Goal: Information Seeking & Learning: Learn about a topic

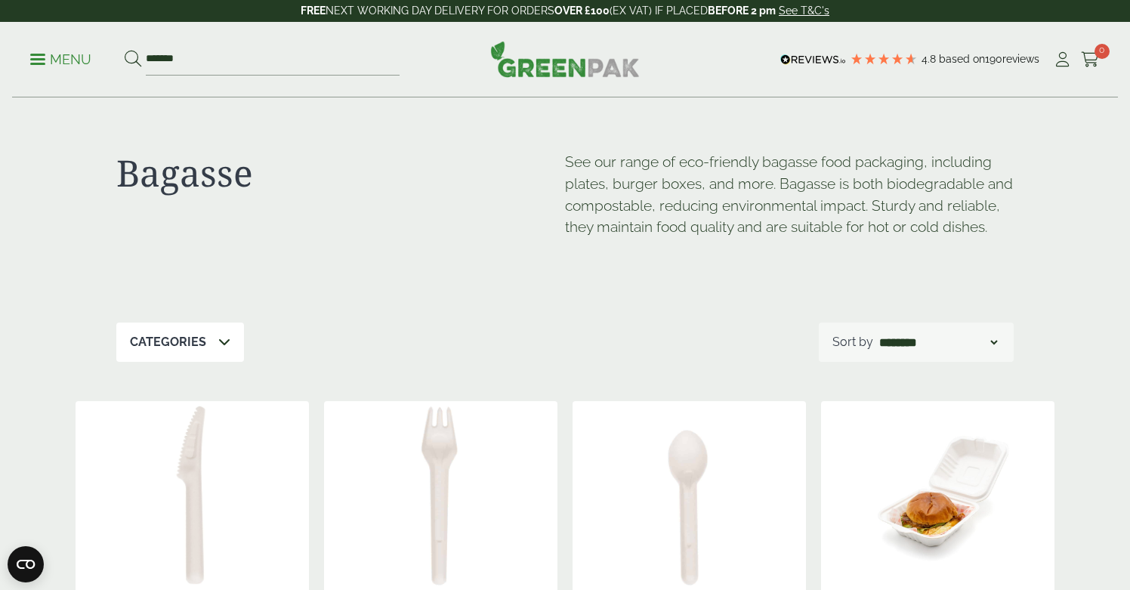
click at [39, 56] on p "Menu" at bounding box center [60, 60] width 61 height 18
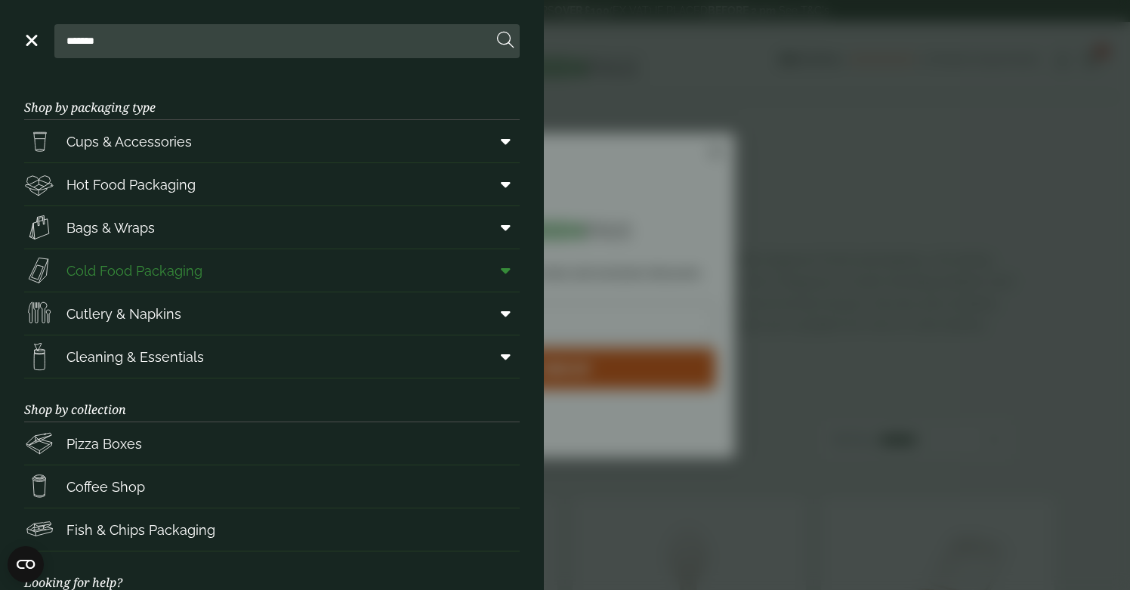
click at [119, 272] on span "Cold Food Packaging" at bounding box center [134, 270] width 136 height 20
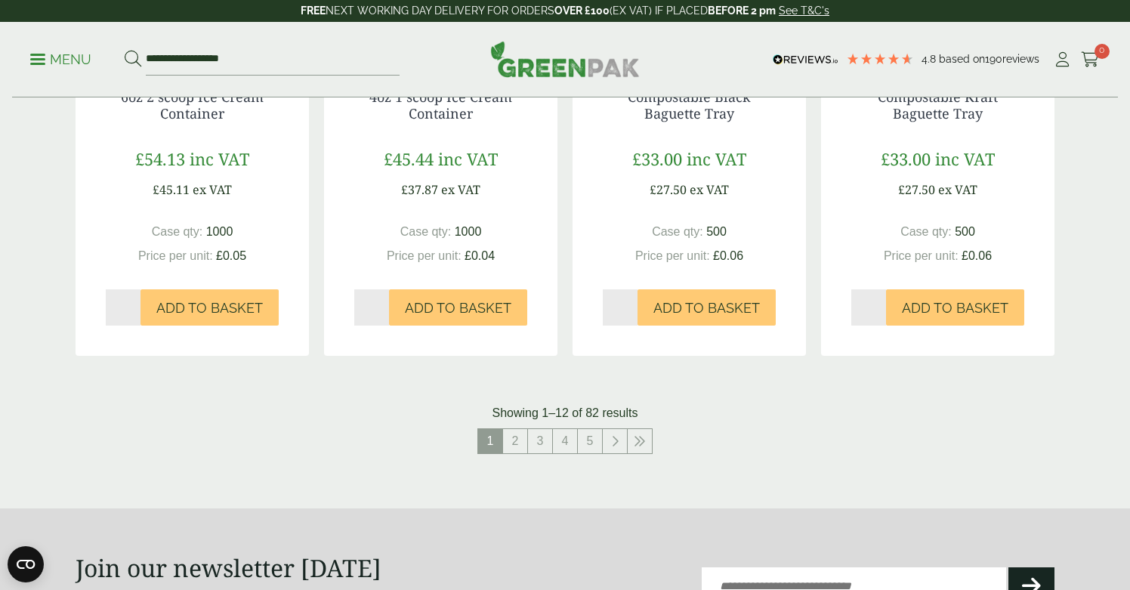
scroll to position [1555, 0]
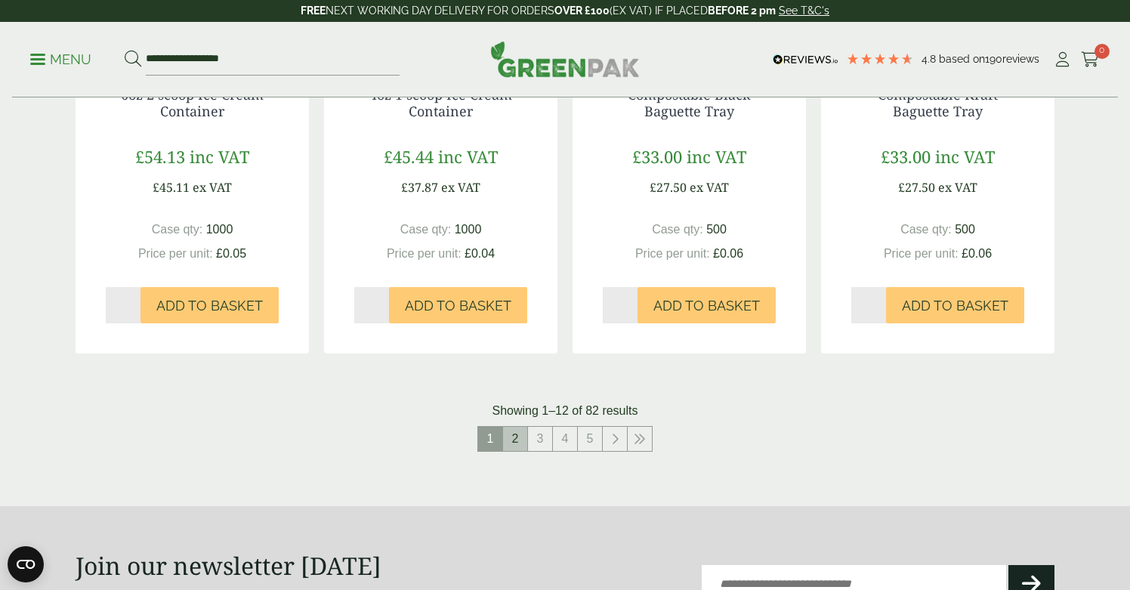
click at [519, 433] on link "2" at bounding box center [515, 439] width 24 height 24
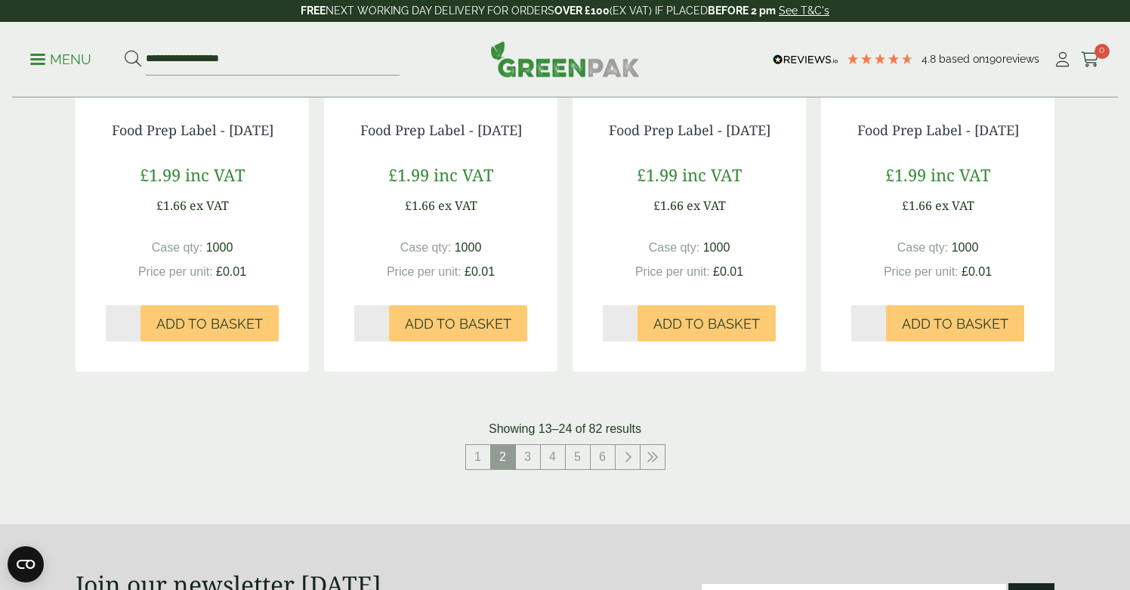
scroll to position [1534, 0]
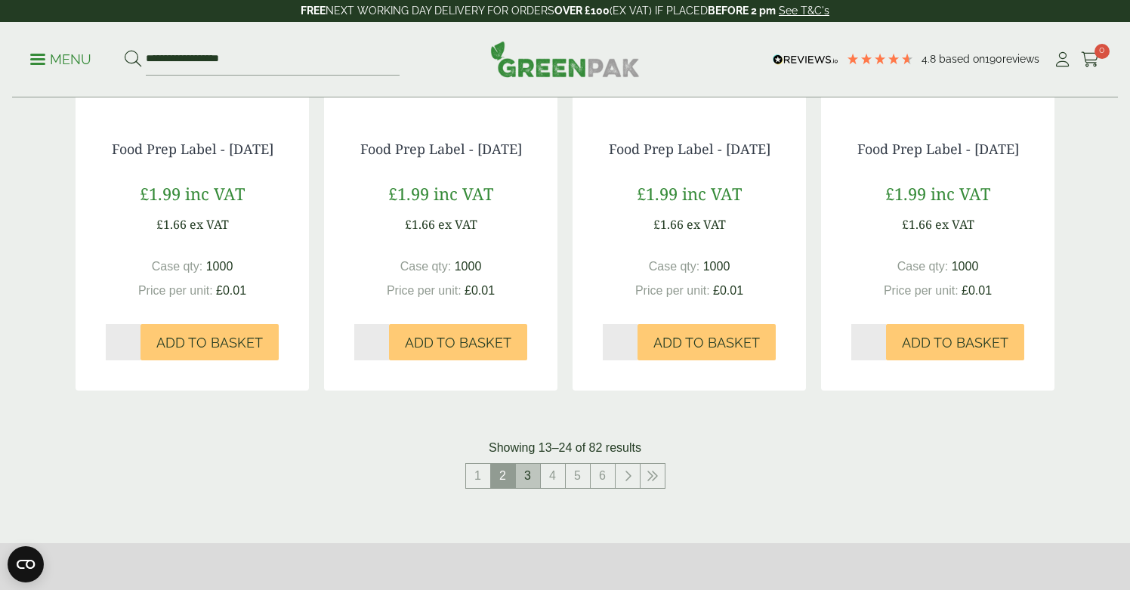
click at [526, 482] on link "3" at bounding box center [528, 476] width 24 height 24
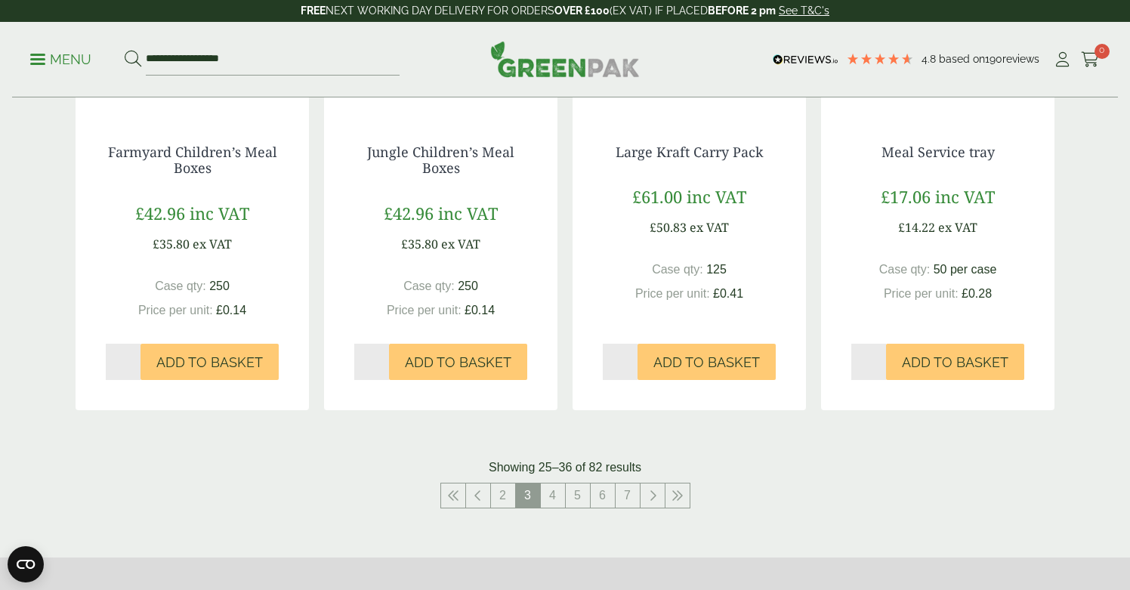
scroll to position [1452, 0]
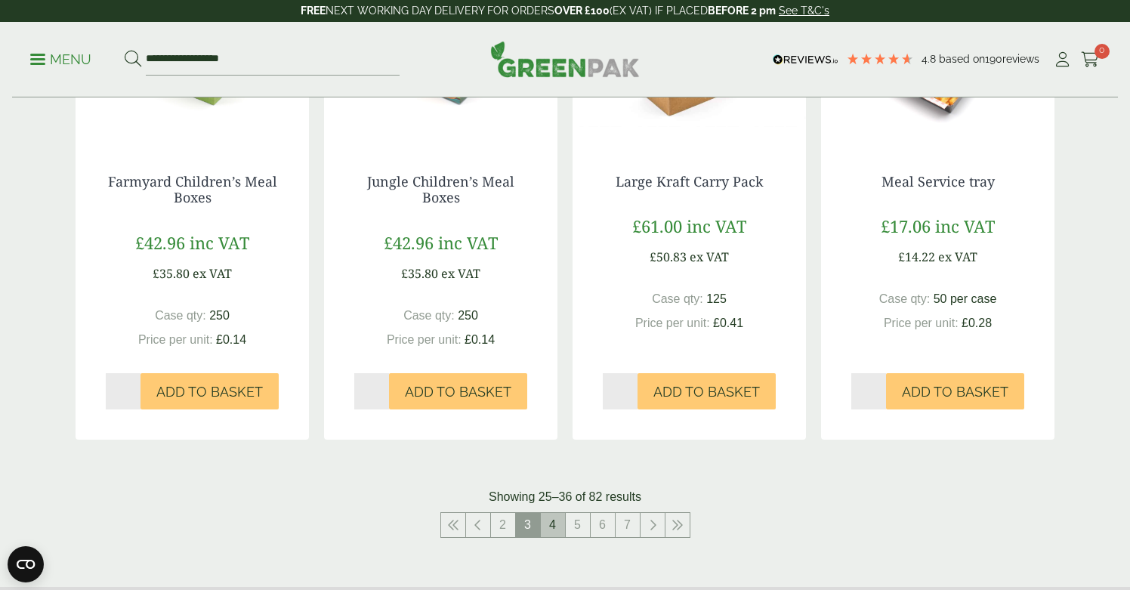
click at [560, 537] on link "4" at bounding box center [553, 525] width 24 height 24
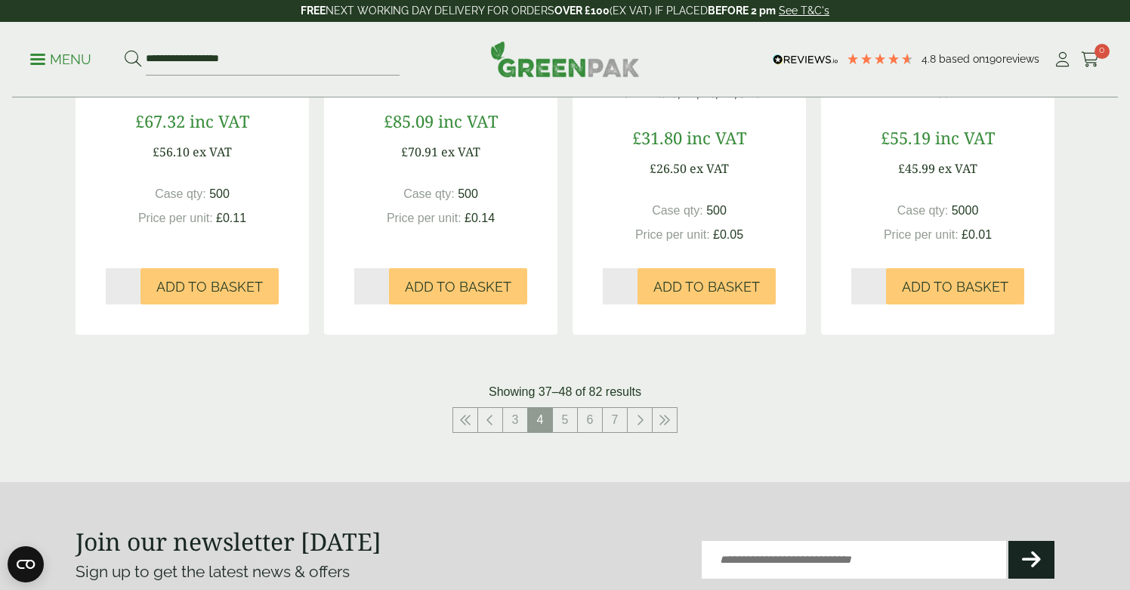
scroll to position [1584, 0]
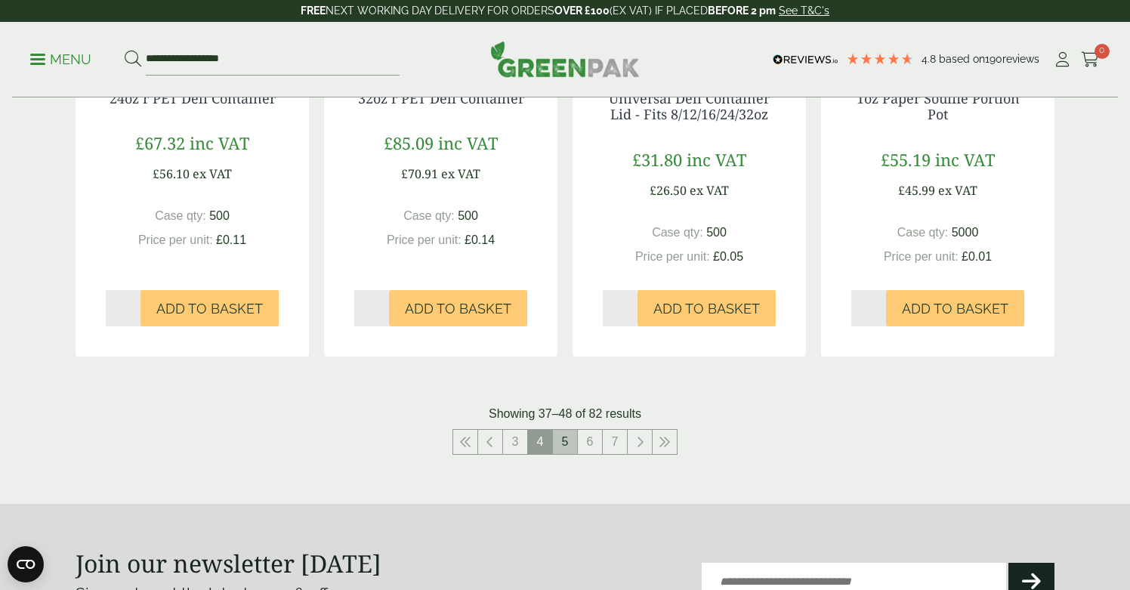
click at [569, 430] on link "5" at bounding box center [565, 442] width 24 height 24
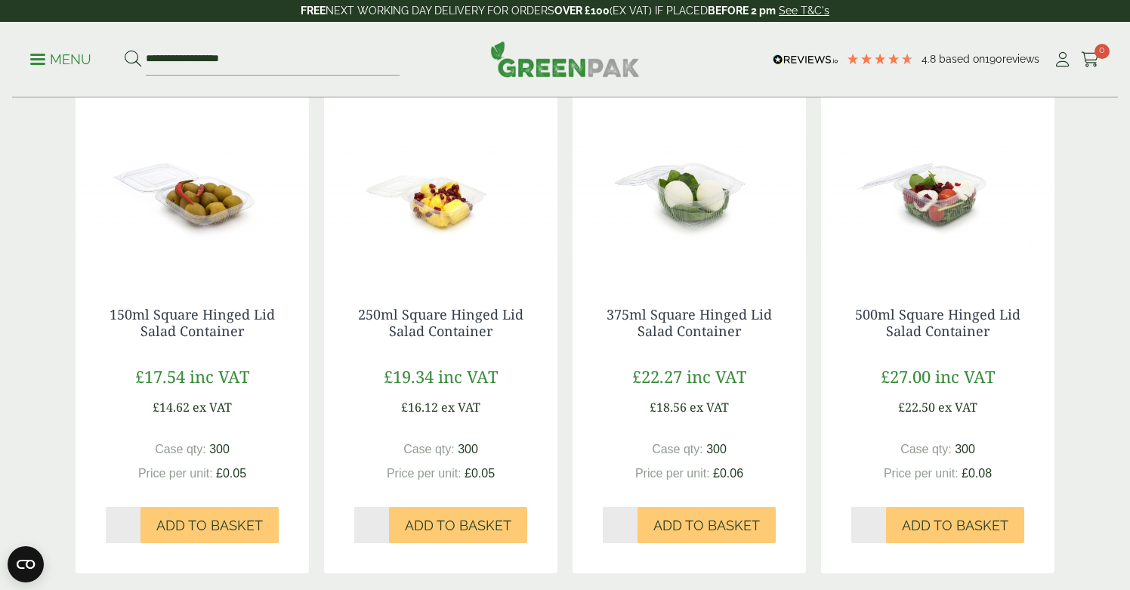
scroll to position [1343, 0]
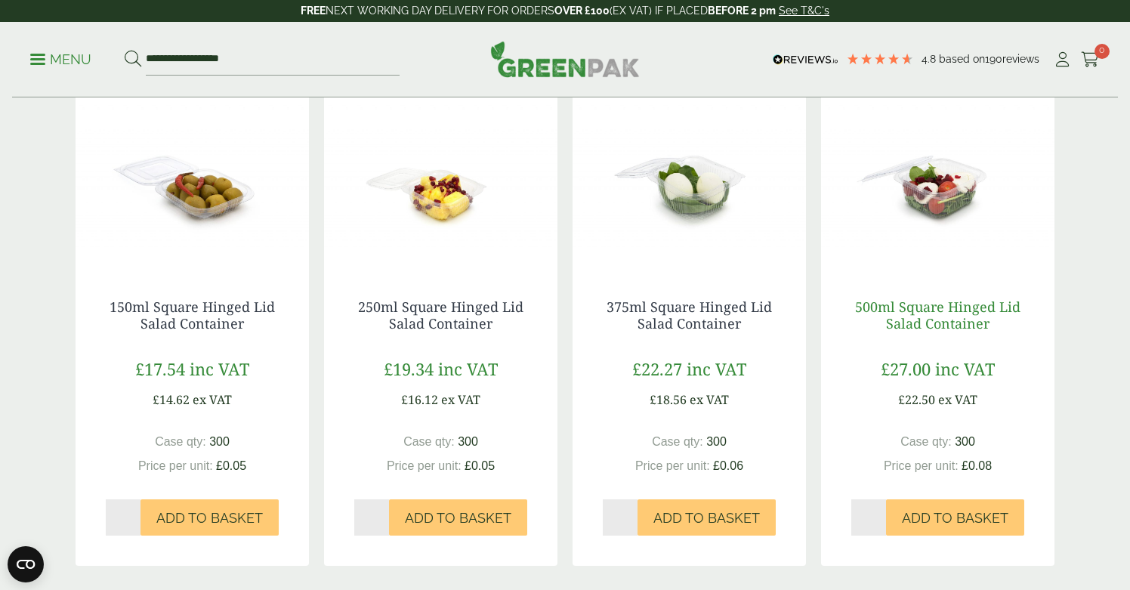
click at [902, 307] on link "500ml Square Hinged Lid Salad Container" at bounding box center [937, 314] width 165 height 35
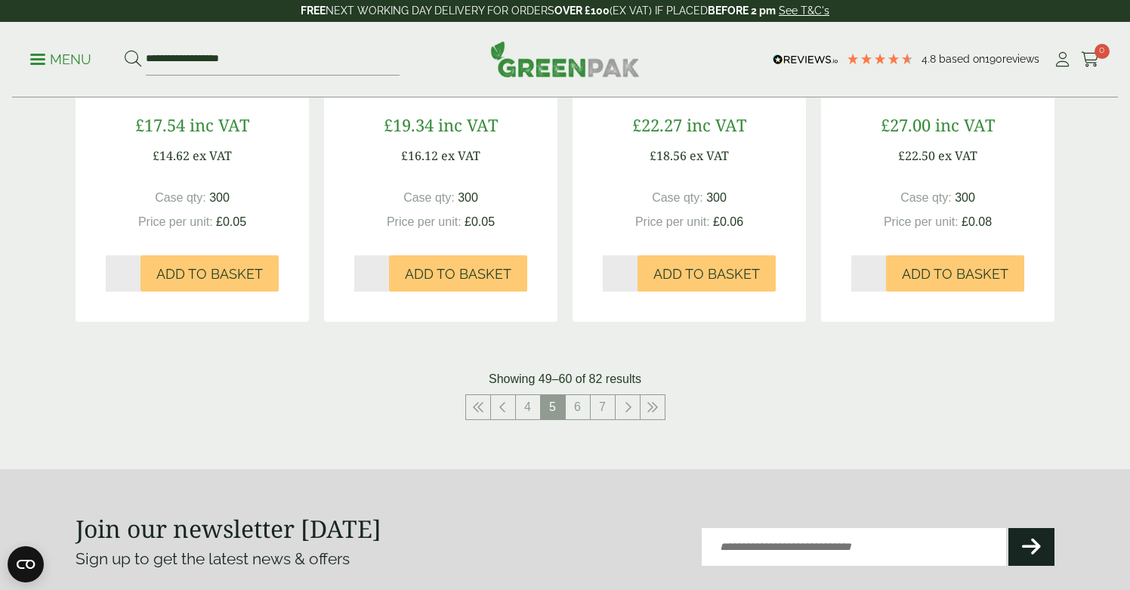
scroll to position [1600, 0]
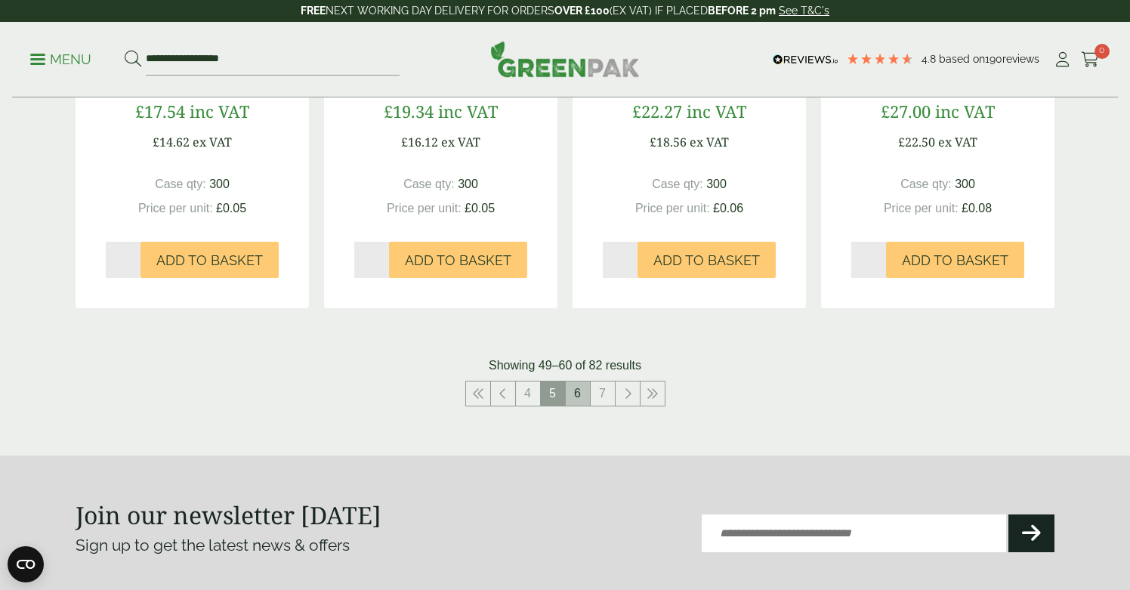
click at [574, 381] on link "6" at bounding box center [578, 393] width 24 height 24
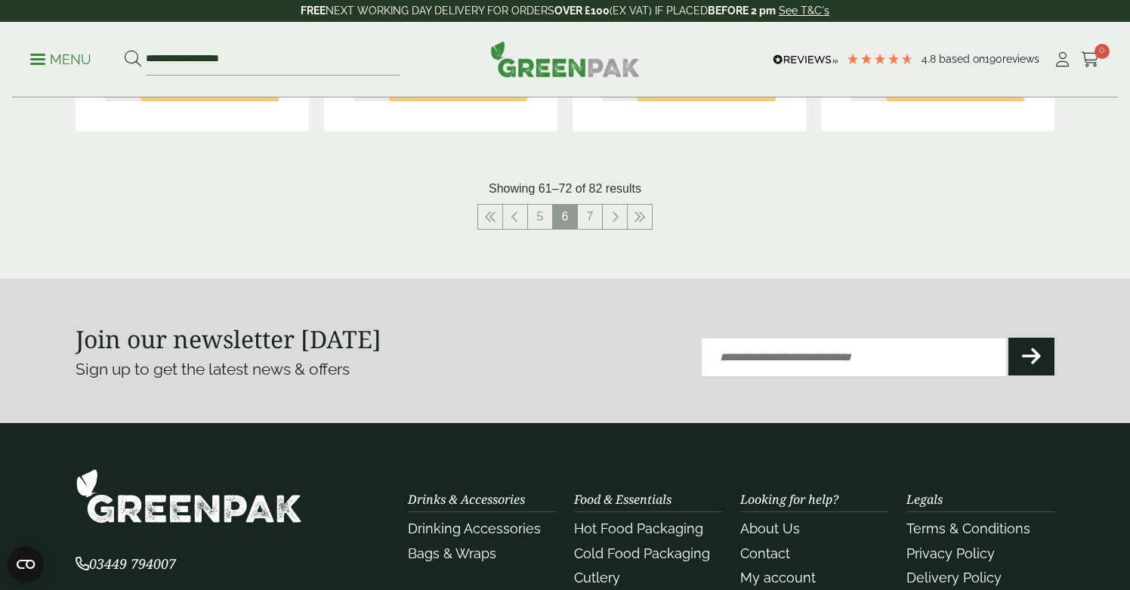
scroll to position [1806, 0]
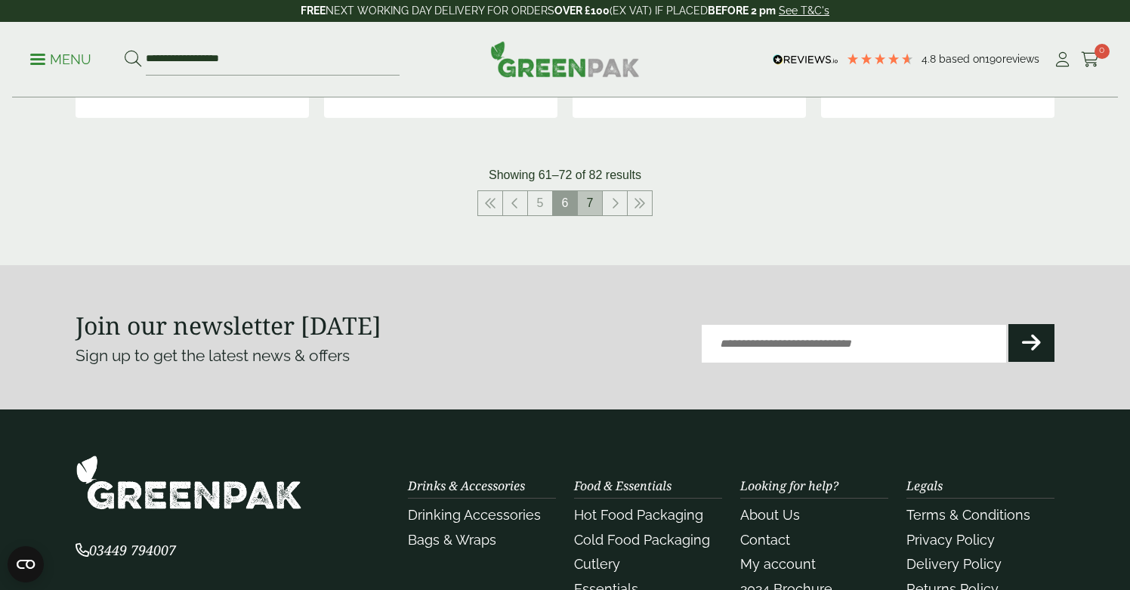
click at [592, 195] on link "7" at bounding box center [590, 203] width 24 height 24
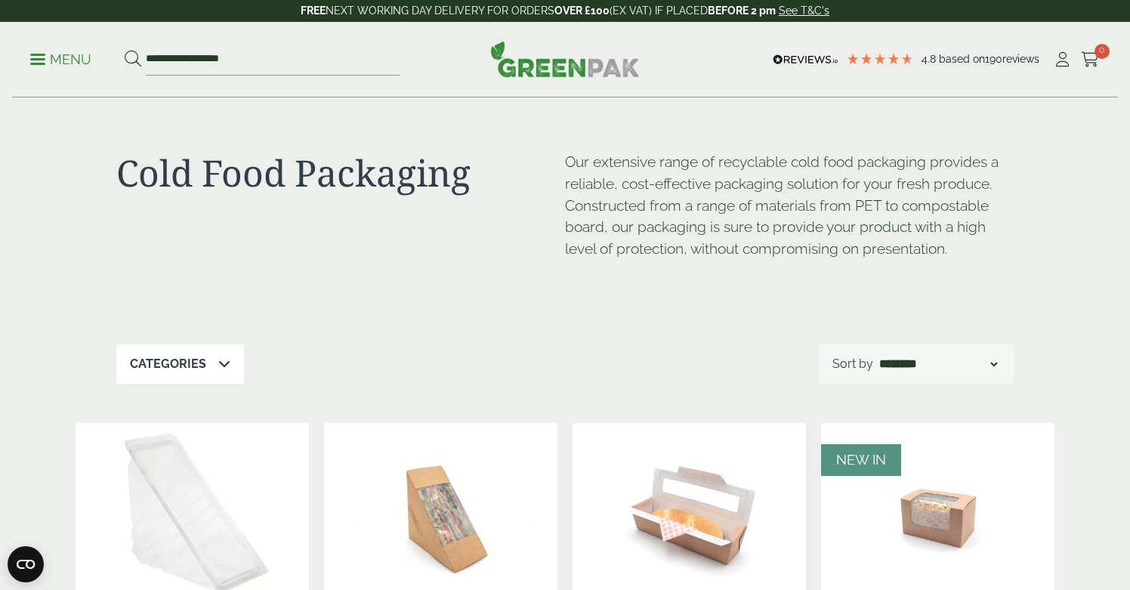
click at [40, 51] on p "Menu" at bounding box center [60, 60] width 61 height 18
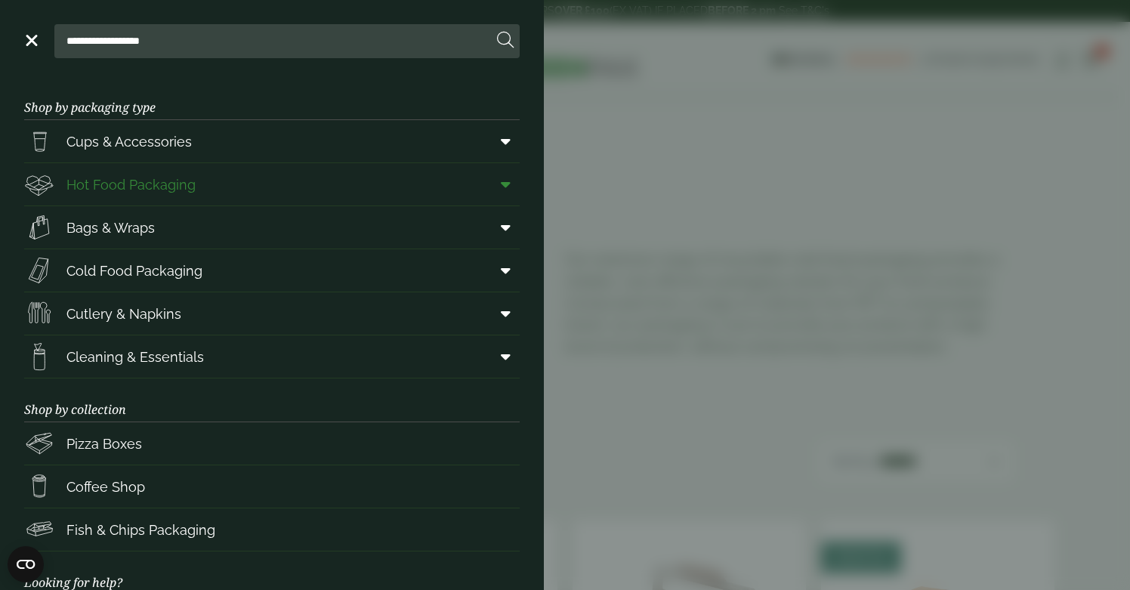
click at [106, 183] on span "Hot Food Packaging" at bounding box center [130, 184] width 129 height 20
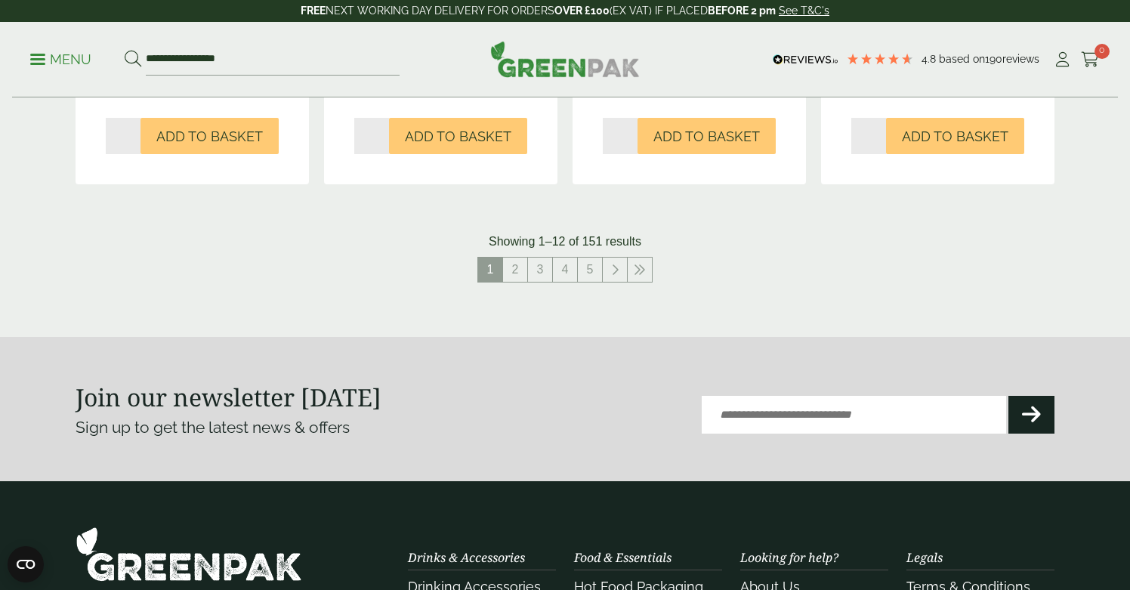
scroll to position [1788, 0]
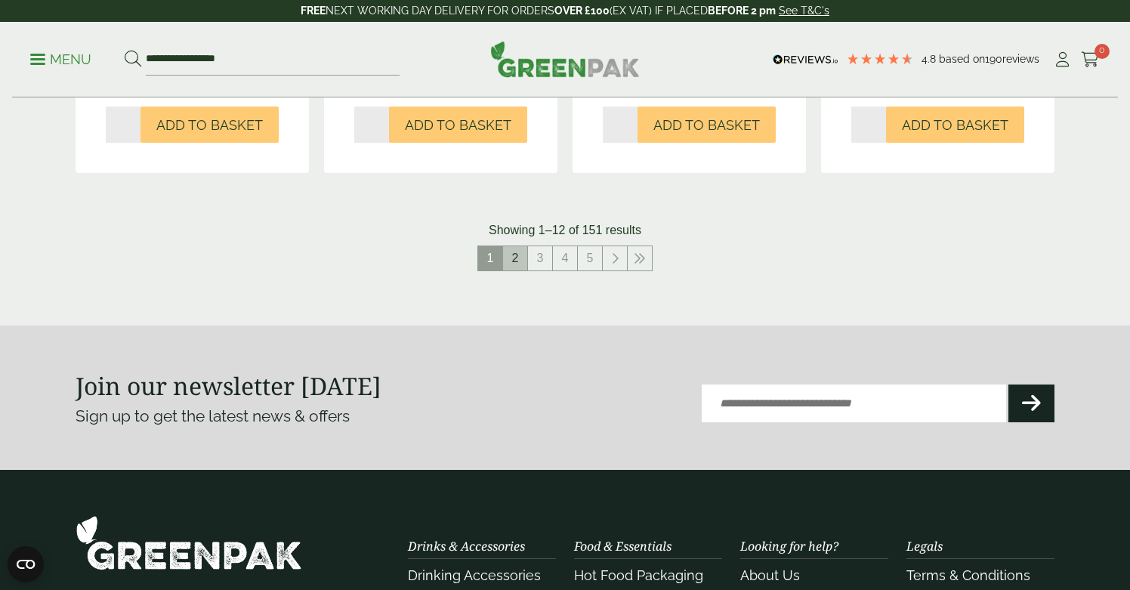
click at [511, 254] on link "2" at bounding box center [515, 258] width 24 height 24
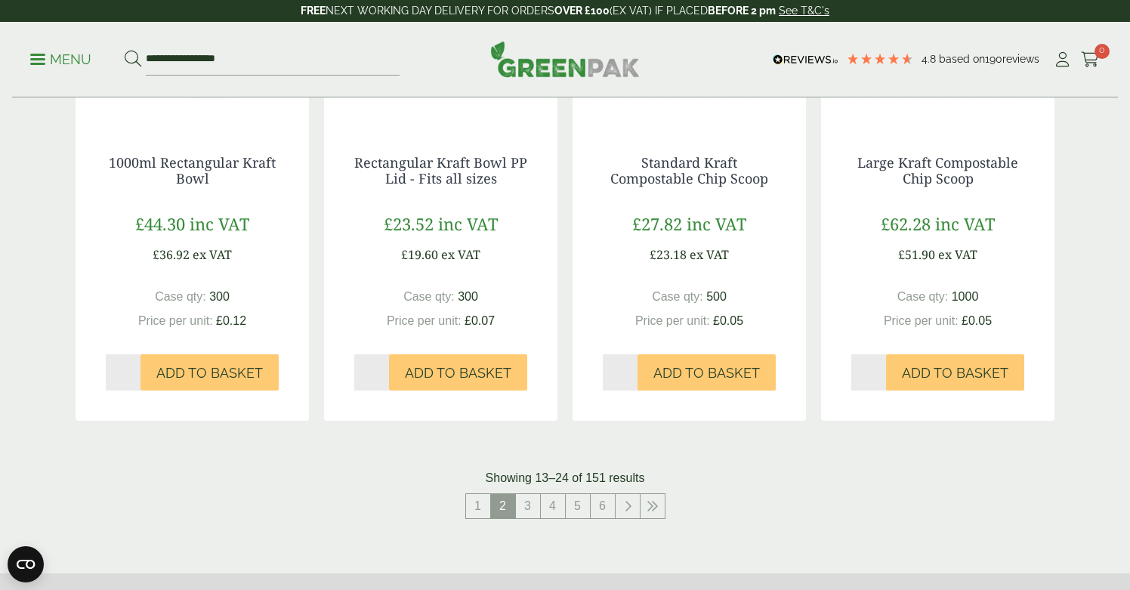
scroll to position [1541, 0]
click at [523, 499] on link "3" at bounding box center [528, 505] width 24 height 24
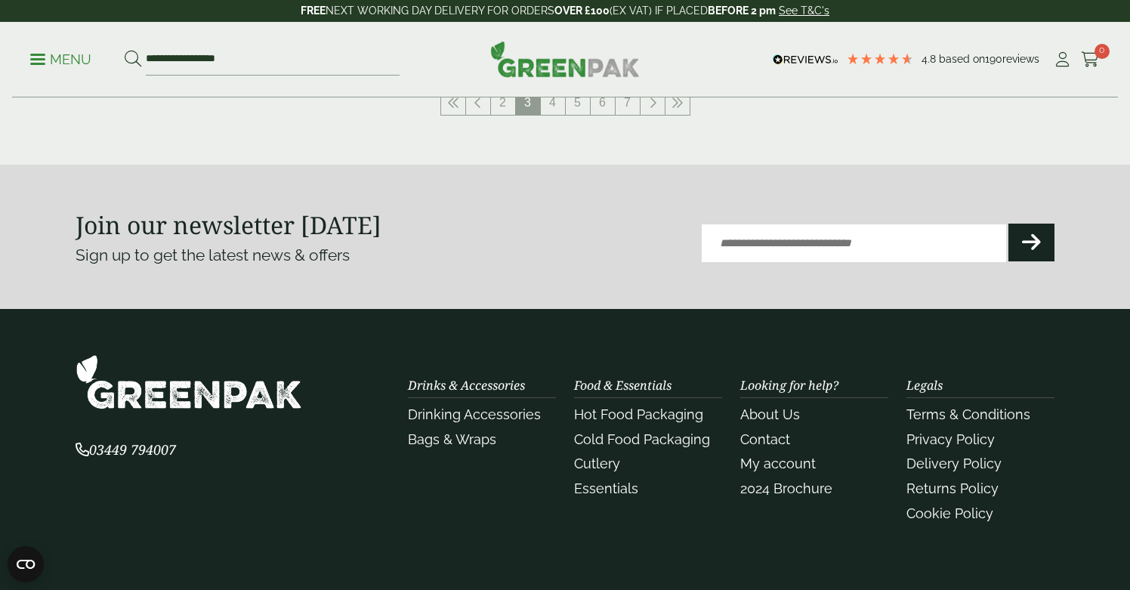
scroll to position [1850, 0]
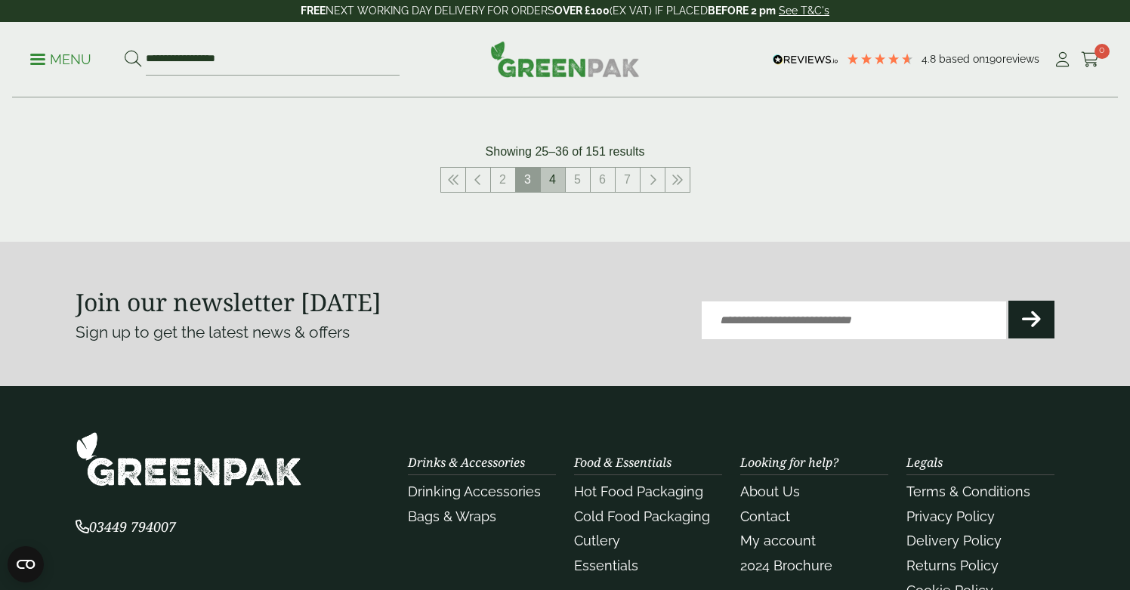
click at [558, 171] on link "4" at bounding box center [553, 180] width 24 height 24
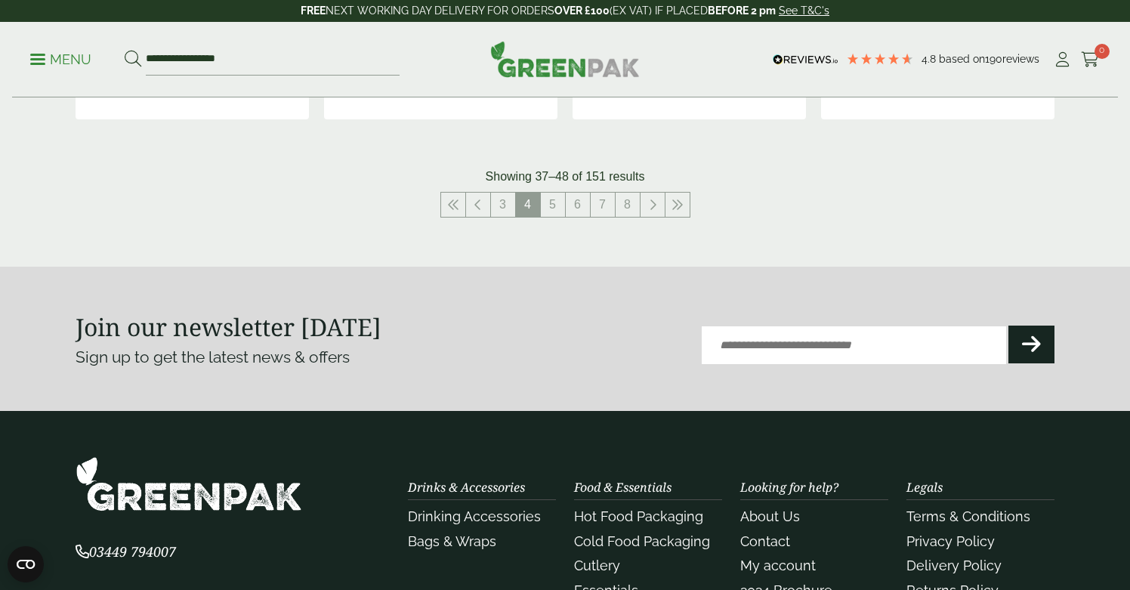
scroll to position [1817, 0]
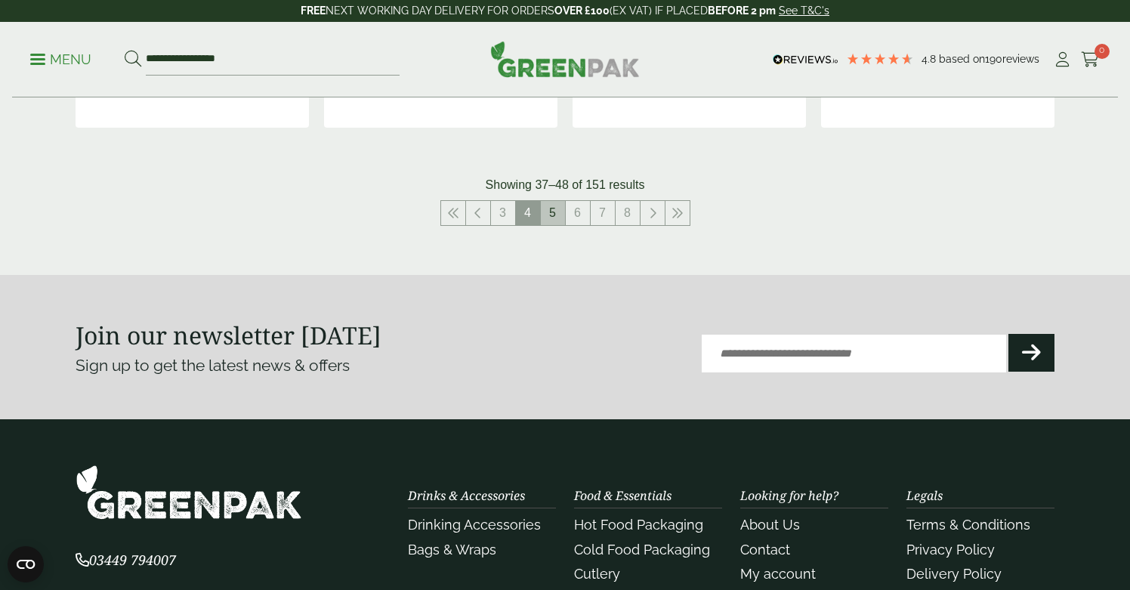
click at [556, 214] on link "5" at bounding box center [553, 213] width 24 height 24
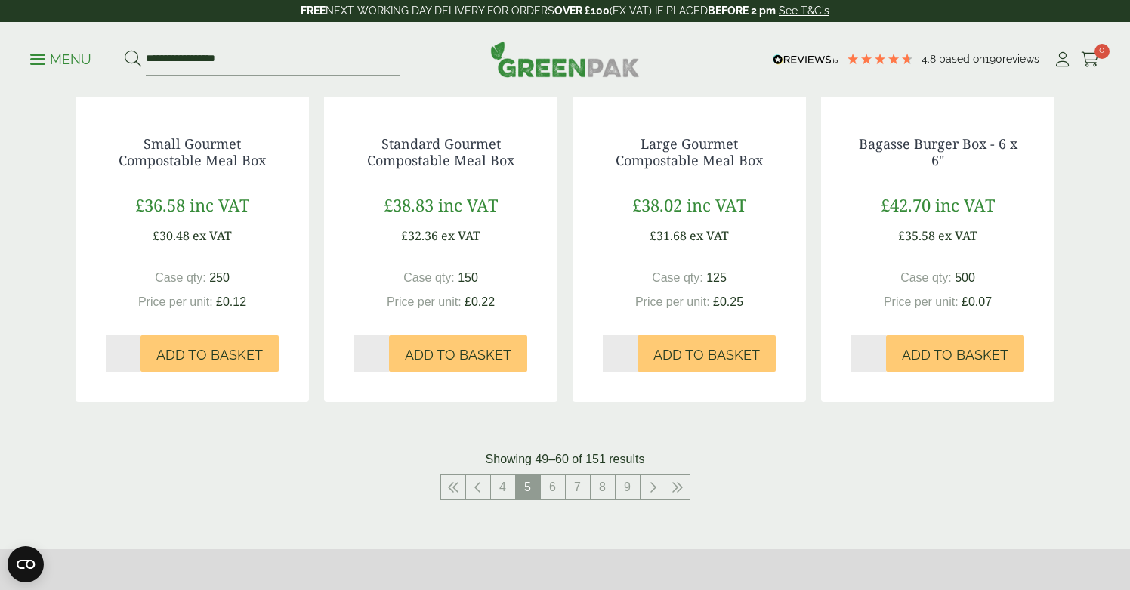
scroll to position [1544, 0]
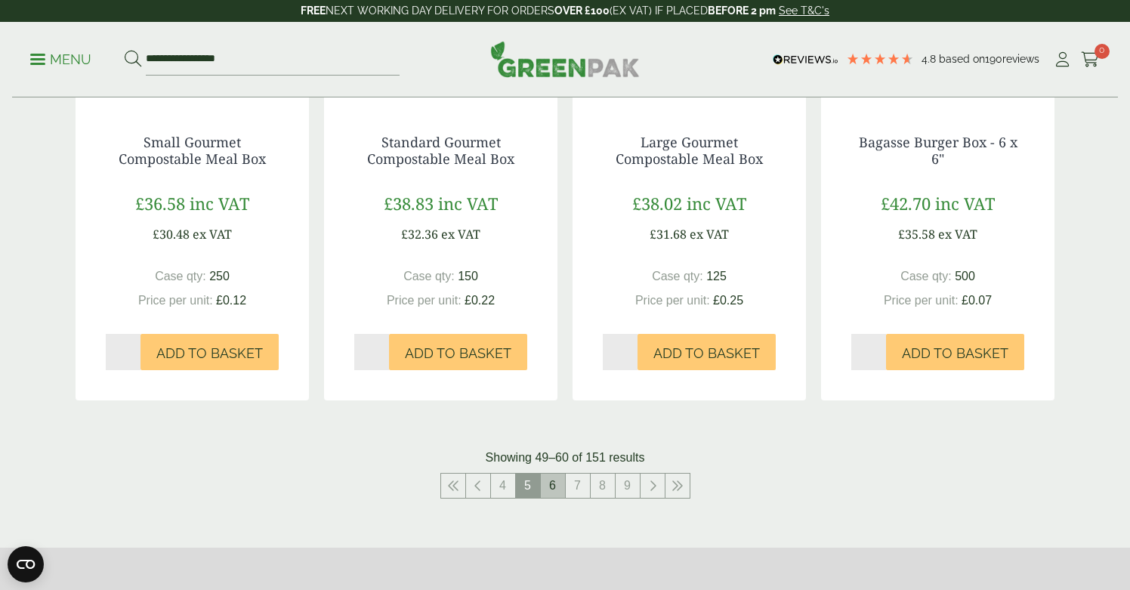
click at [556, 486] on link "6" at bounding box center [553, 485] width 24 height 24
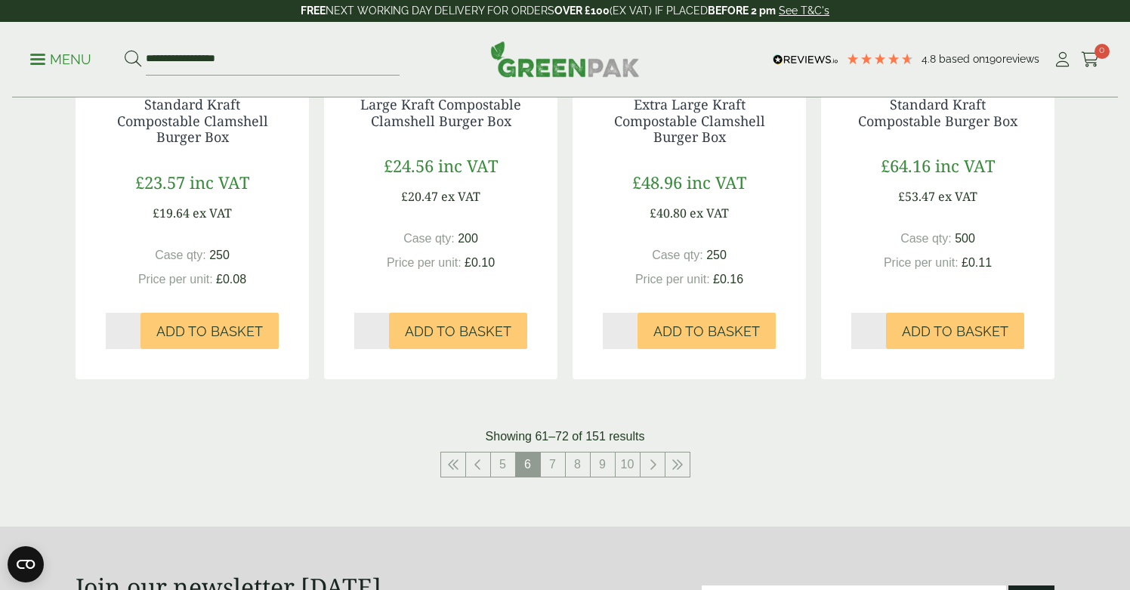
scroll to position [1583, 0]
click at [556, 463] on link "7" at bounding box center [553, 464] width 24 height 24
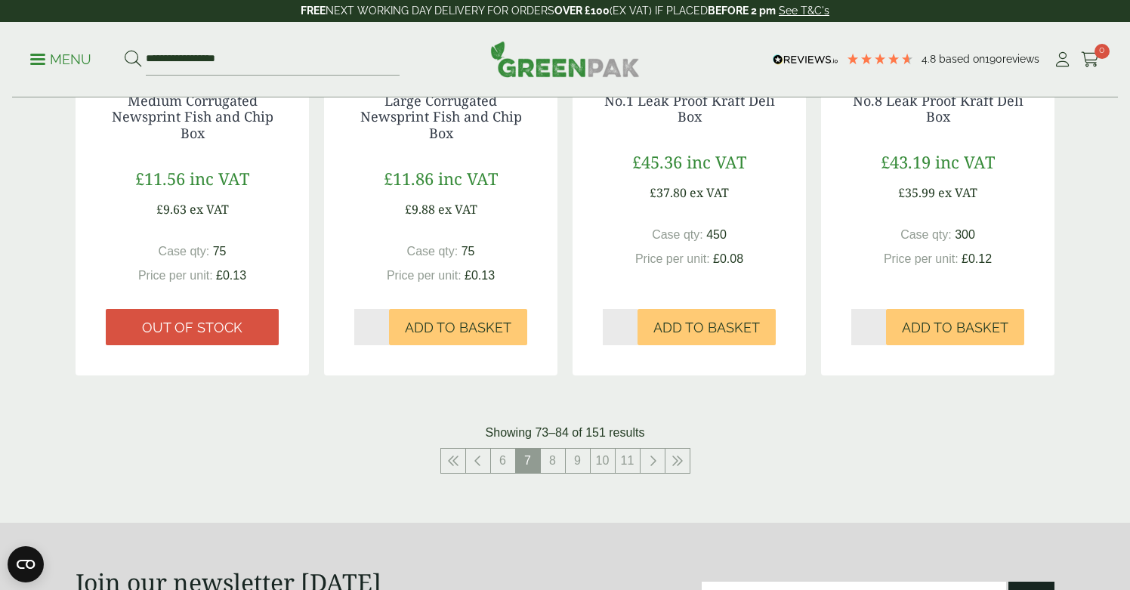
scroll to position [1605, 0]
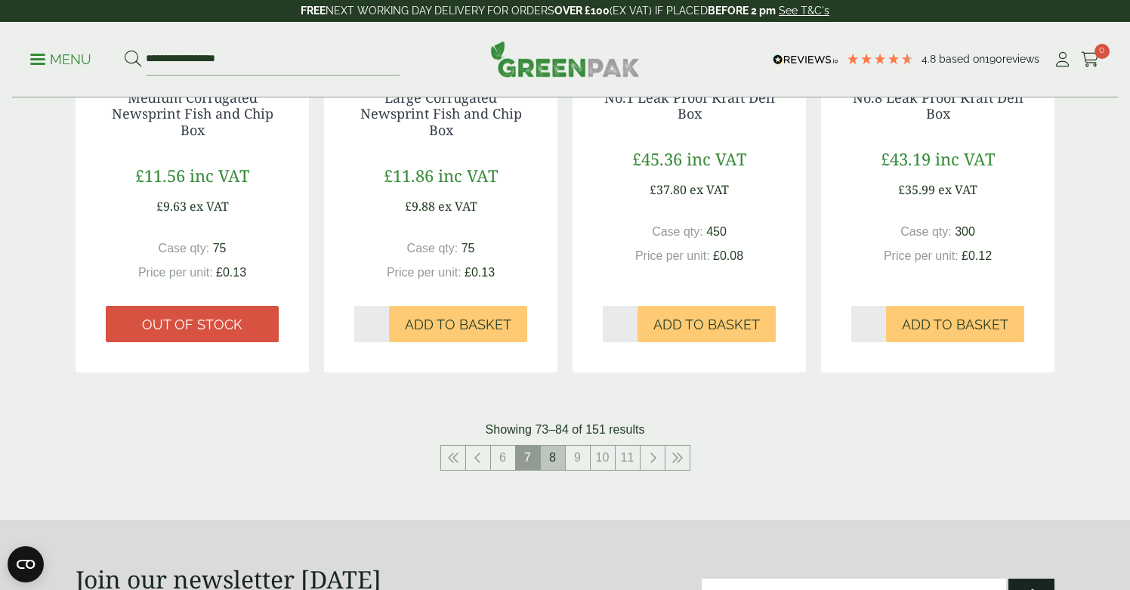
click at [554, 458] on link "8" at bounding box center [553, 457] width 24 height 24
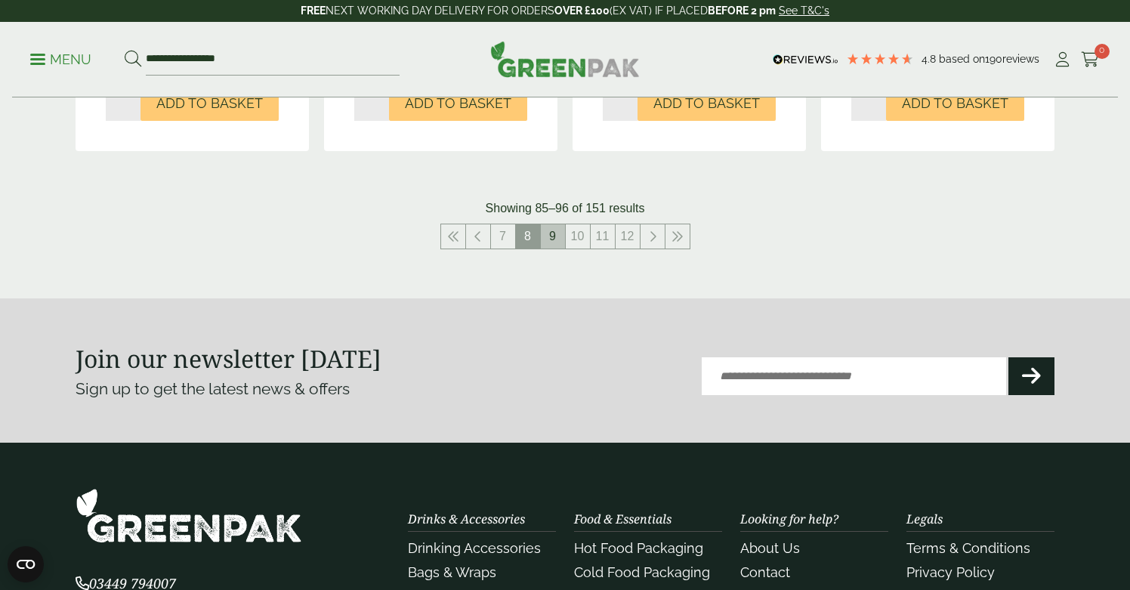
scroll to position [1815, 0]
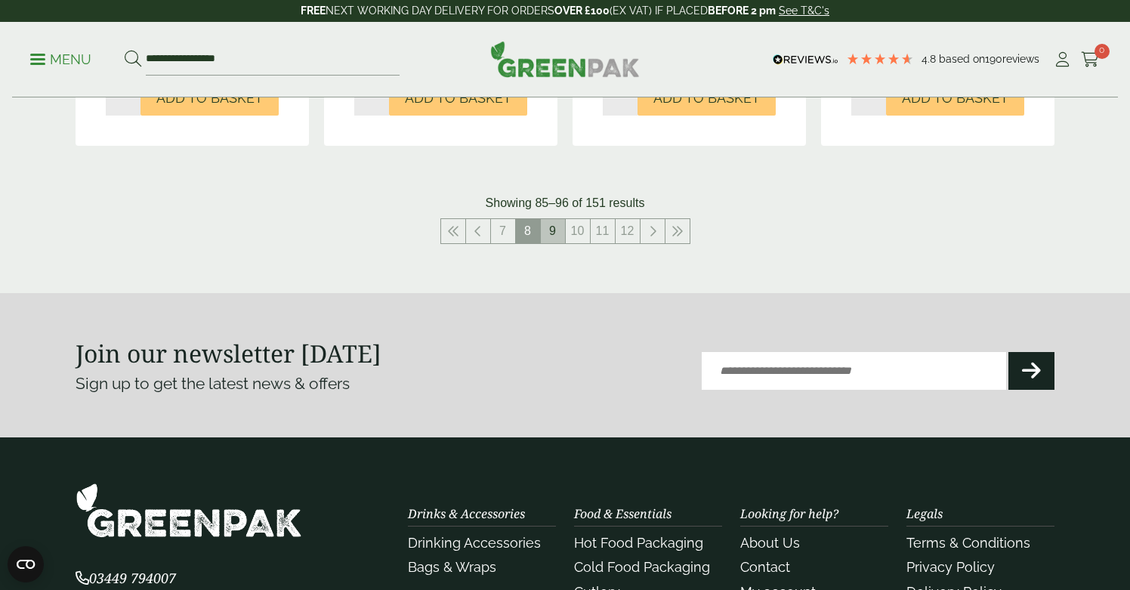
click at [555, 219] on link "9" at bounding box center [553, 231] width 24 height 24
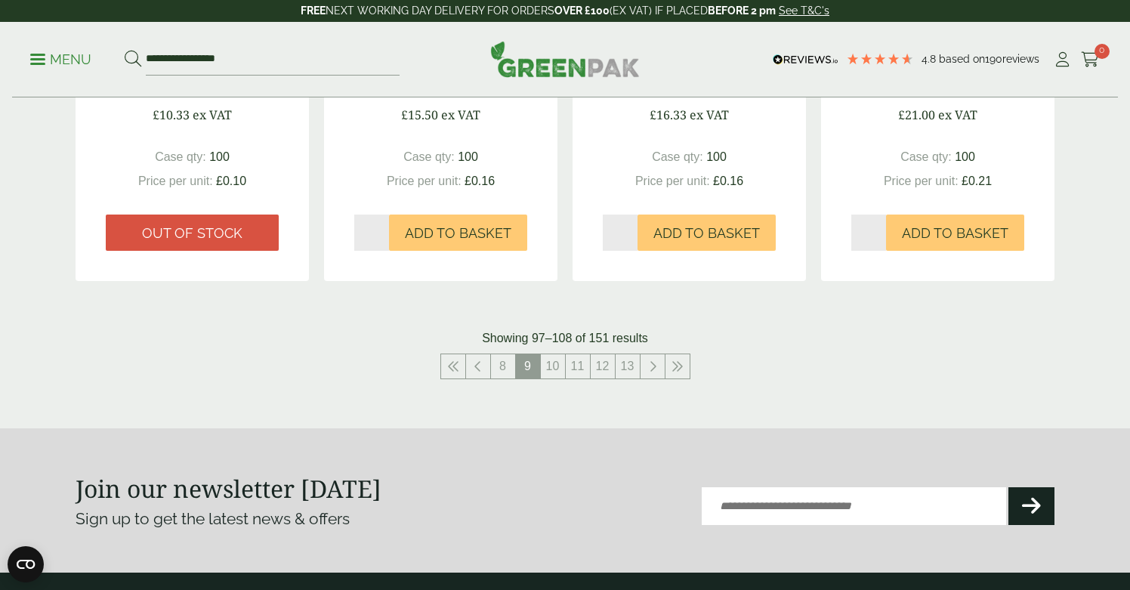
scroll to position [1624, 0]
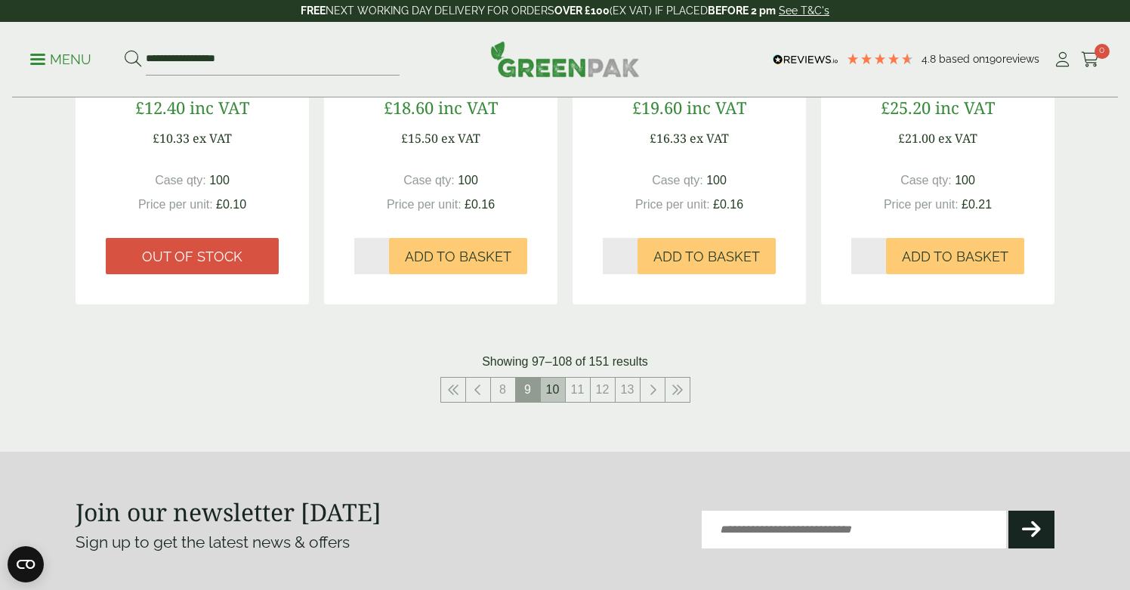
click at [555, 381] on link "10" at bounding box center [553, 390] width 24 height 24
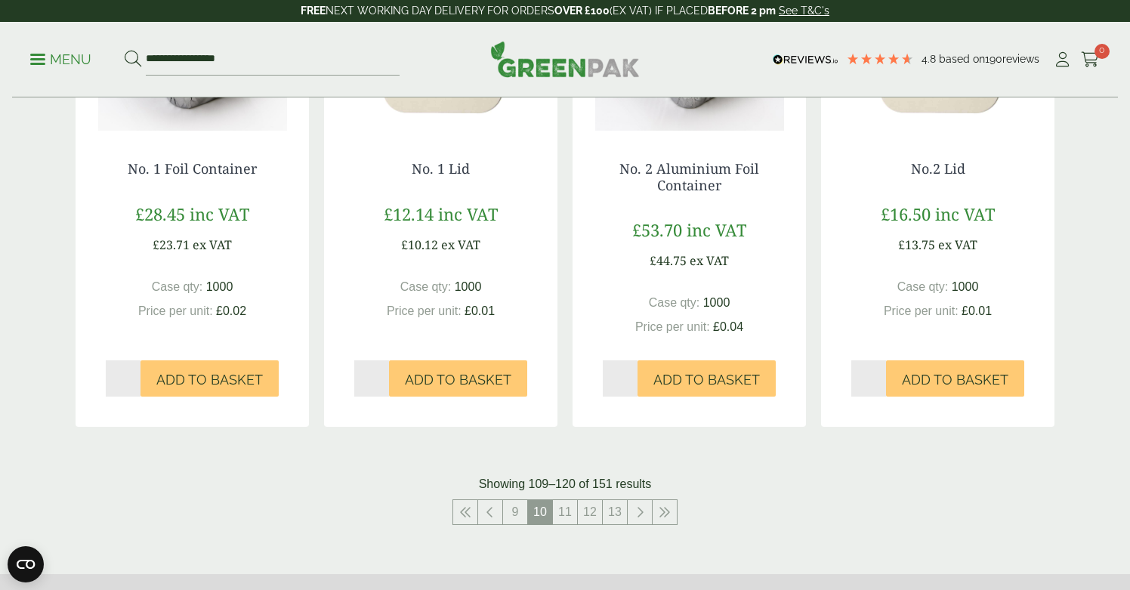
scroll to position [1537, 0]
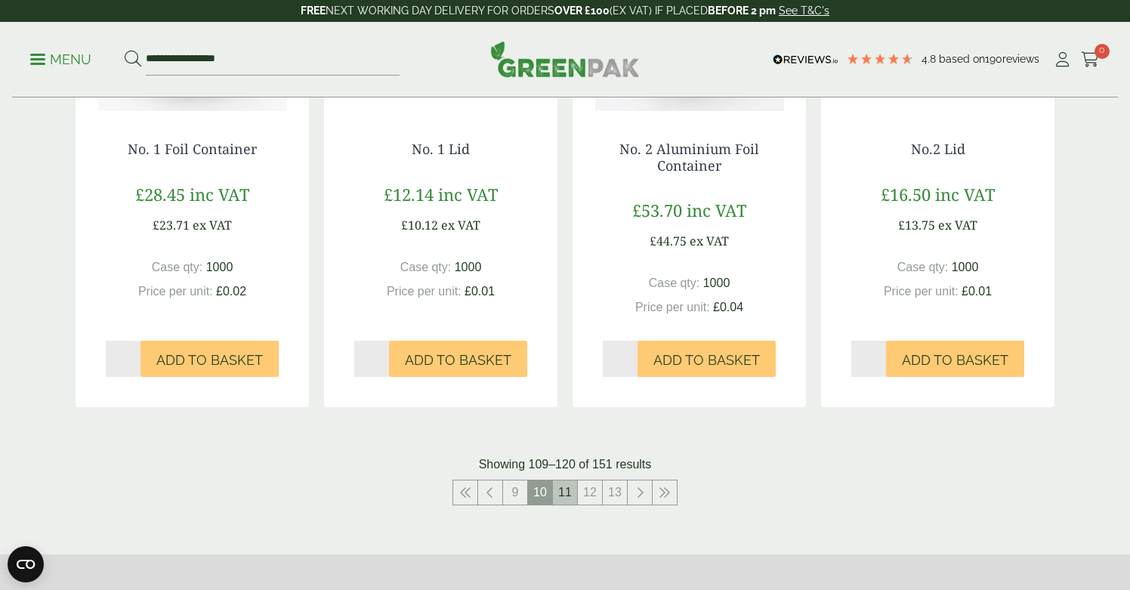
click at [561, 482] on link "11" at bounding box center [565, 492] width 24 height 24
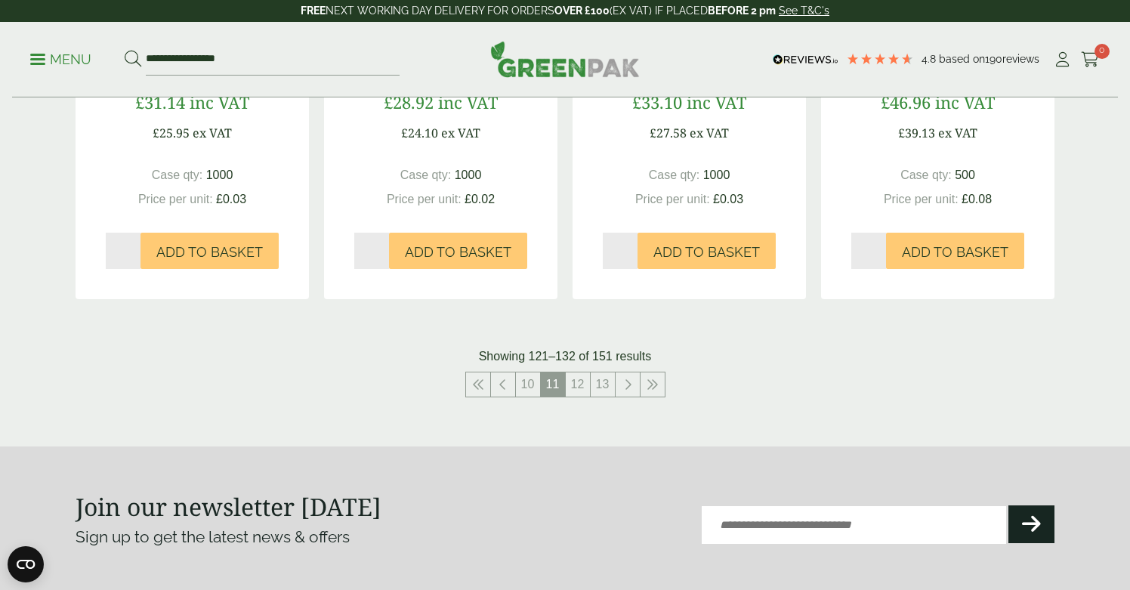
scroll to position [1648, 0]
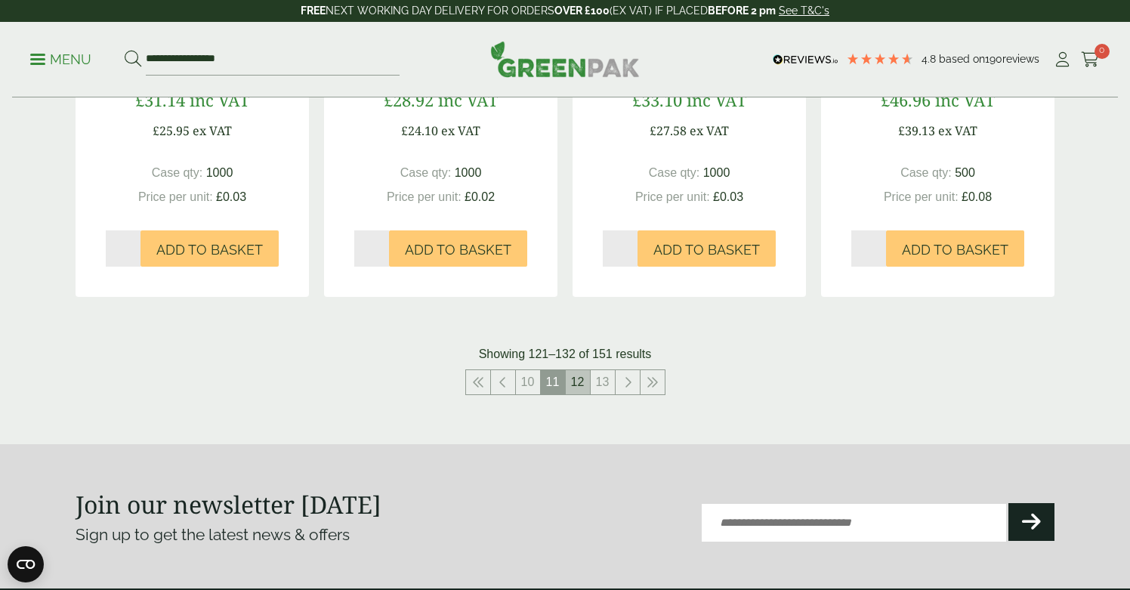
click at [584, 375] on link "12" at bounding box center [578, 382] width 24 height 24
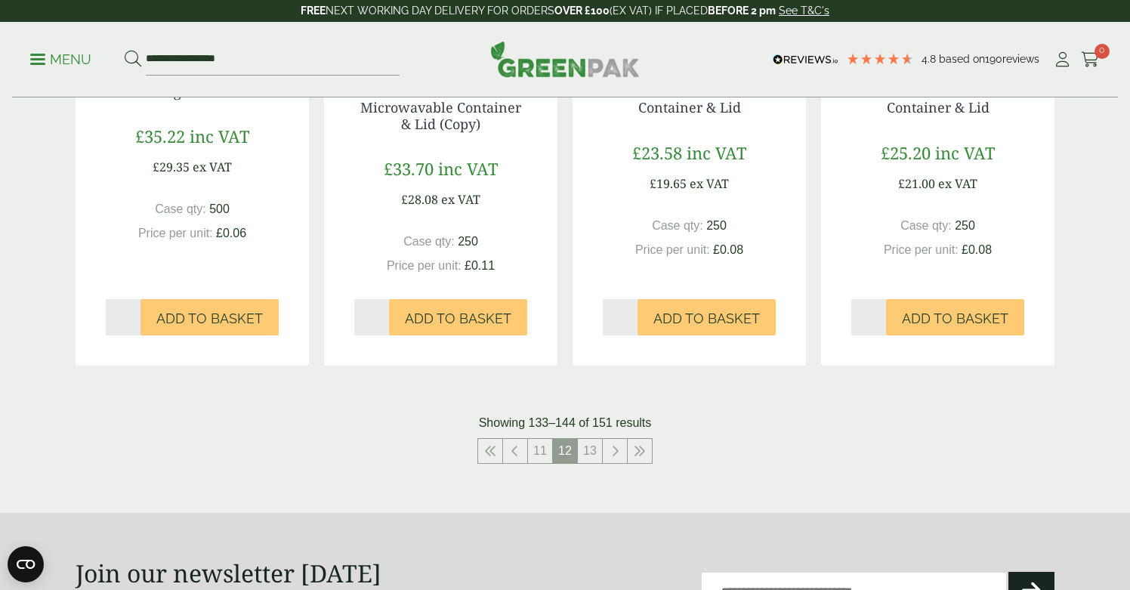
scroll to position [1599, 0]
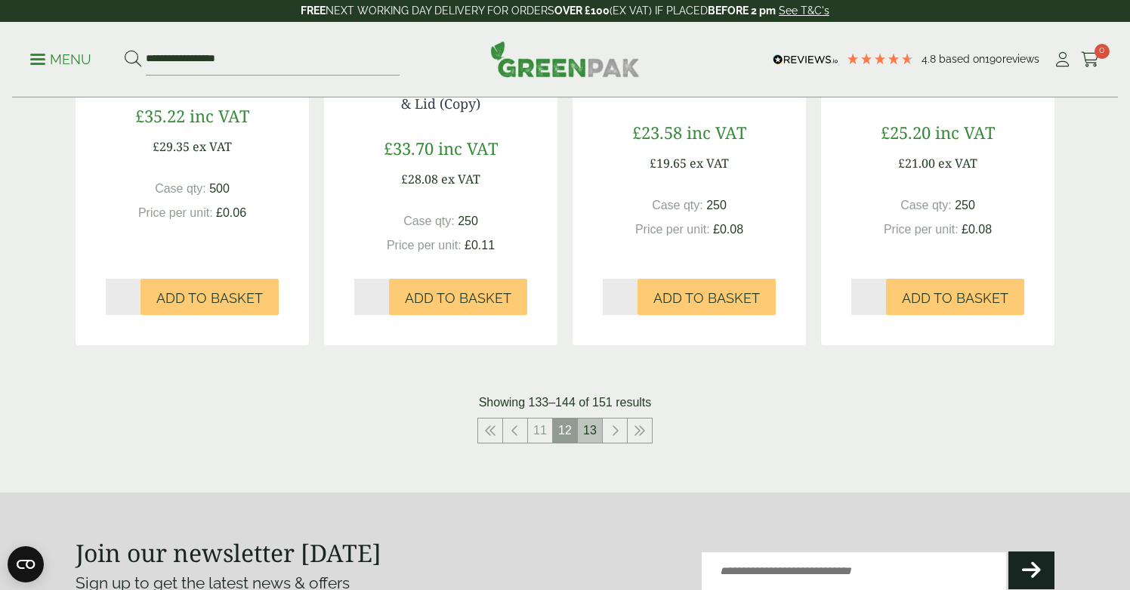
click at [586, 428] on link "13" at bounding box center [590, 430] width 24 height 24
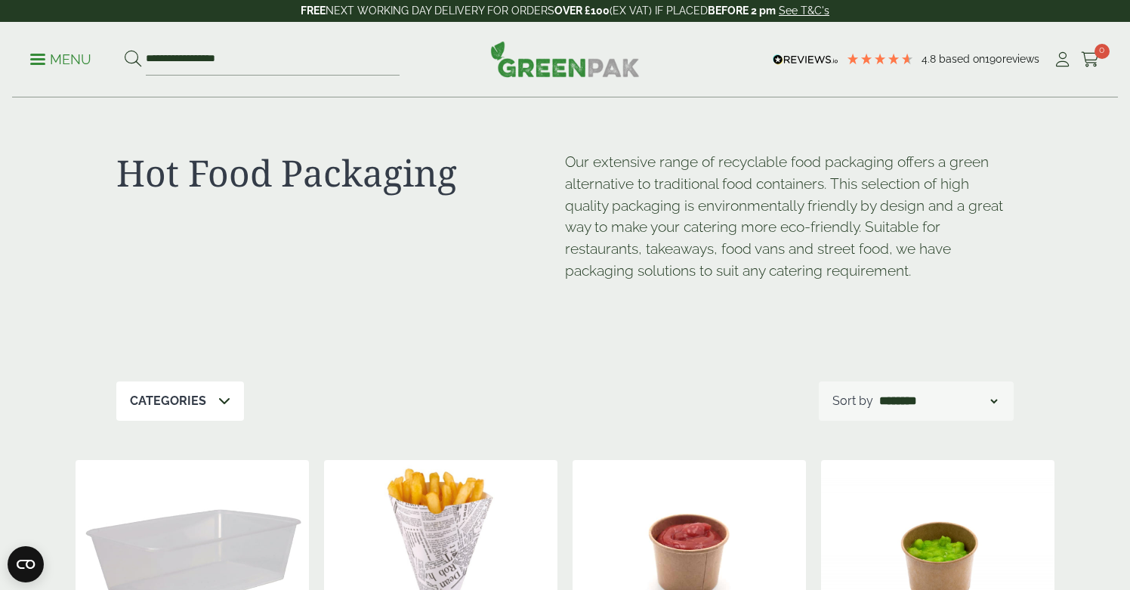
click at [41, 58] on span at bounding box center [37, 59] width 15 height 2
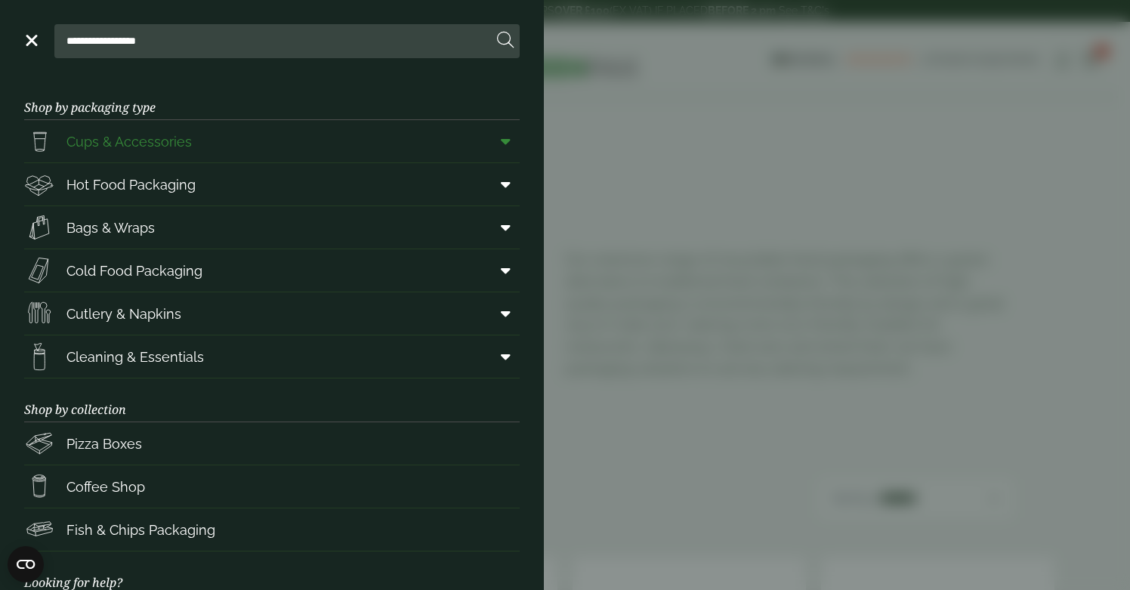
click at [501, 149] on span at bounding box center [503, 141] width 34 height 29
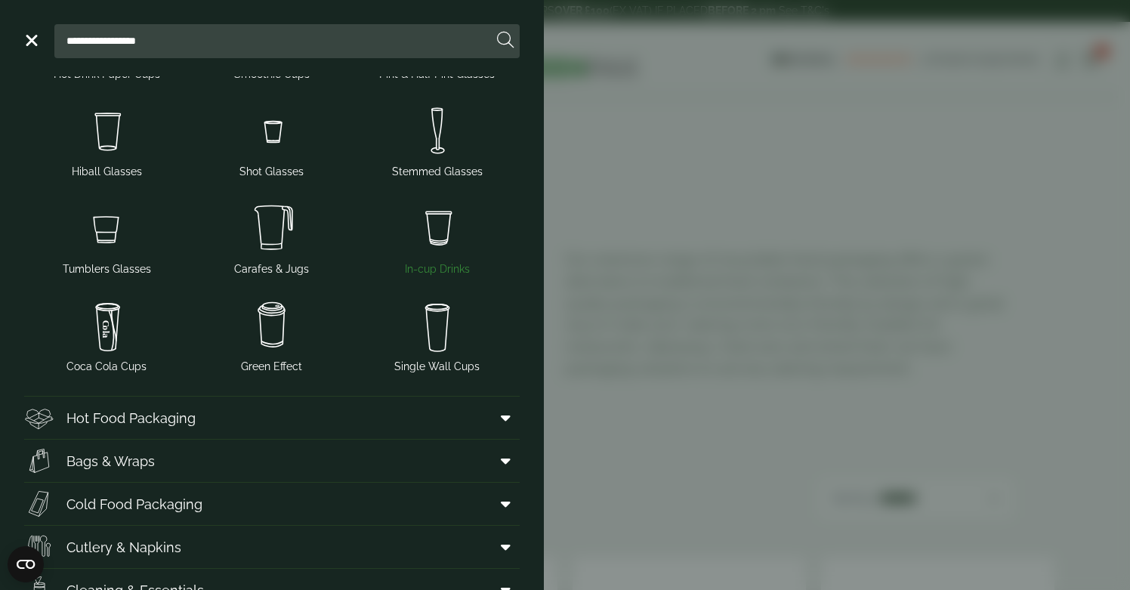
scroll to position [206, 0]
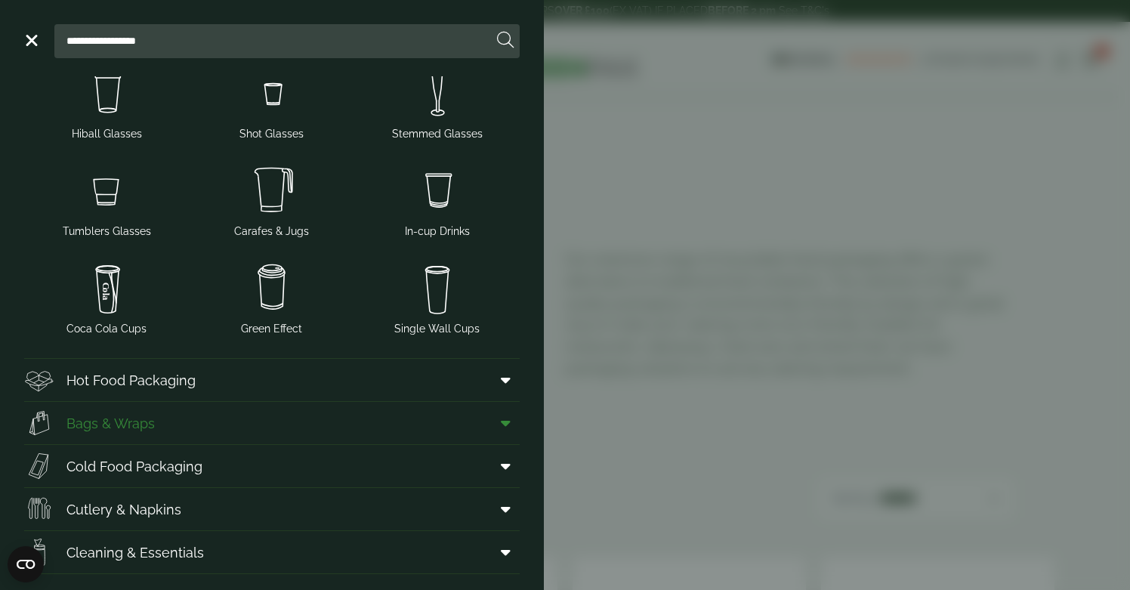
click at [501, 424] on icon at bounding box center [506, 422] width 10 height 15
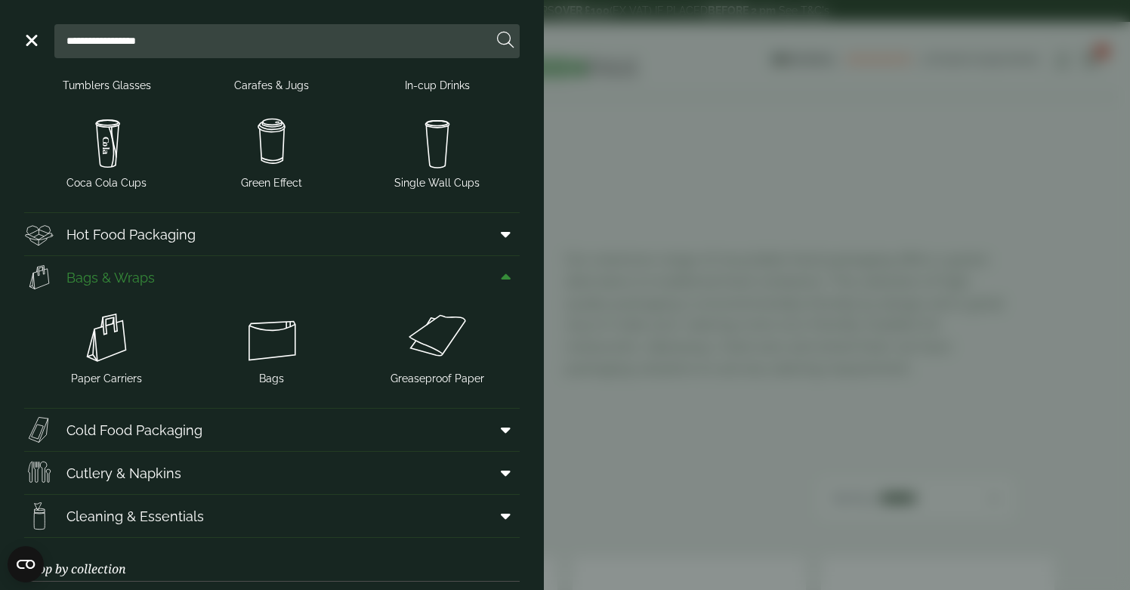
scroll to position [383, 0]
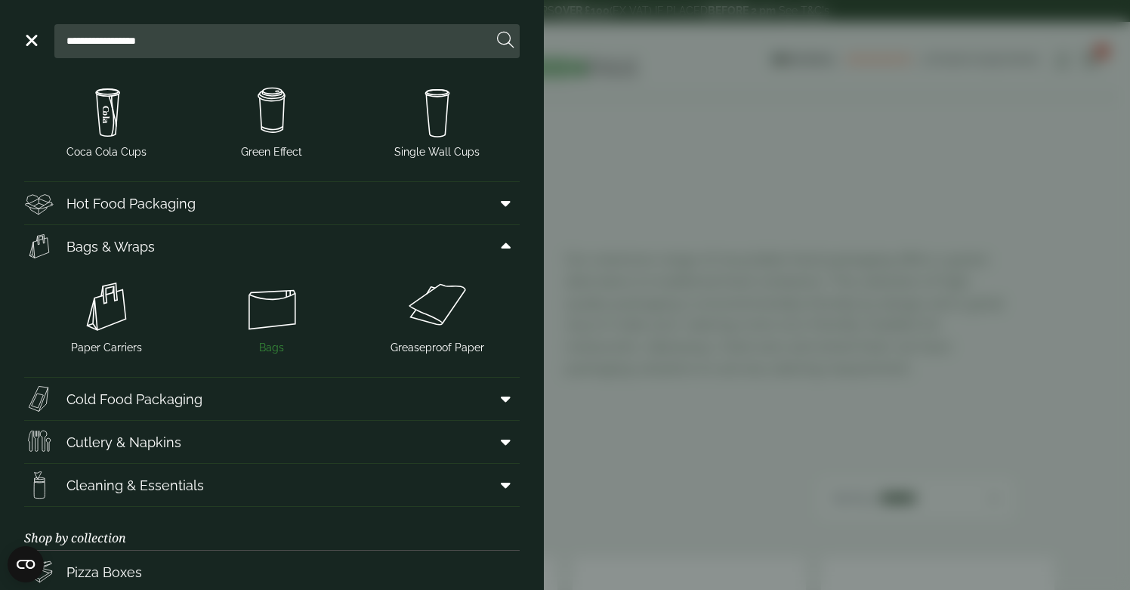
click at [287, 313] on img at bounding box center [272, 306] width 153 height 60
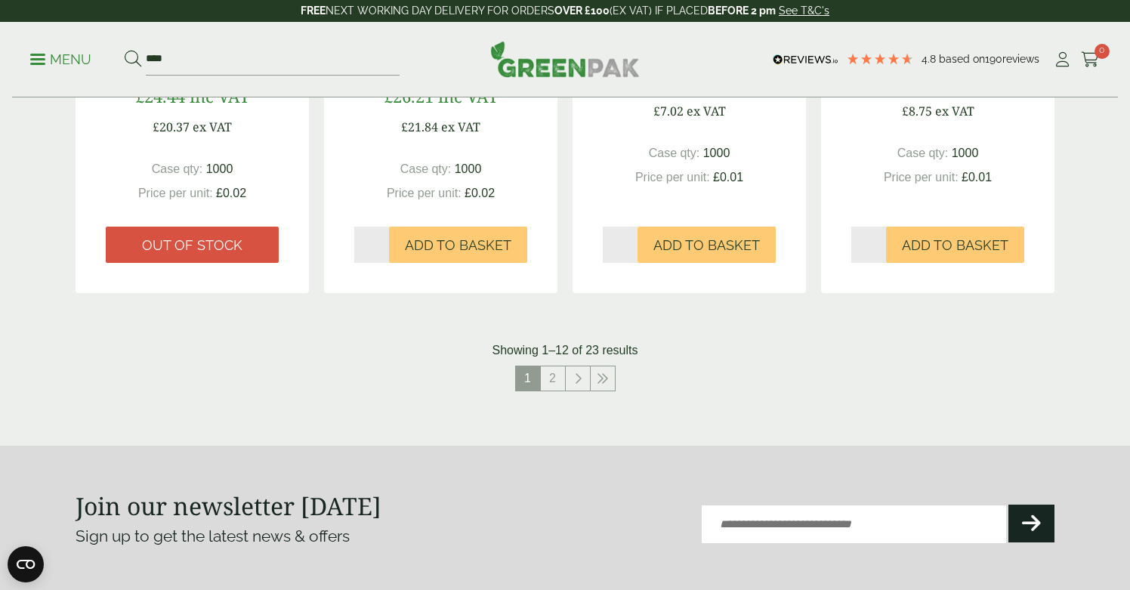
scroll to position [1545, 0]
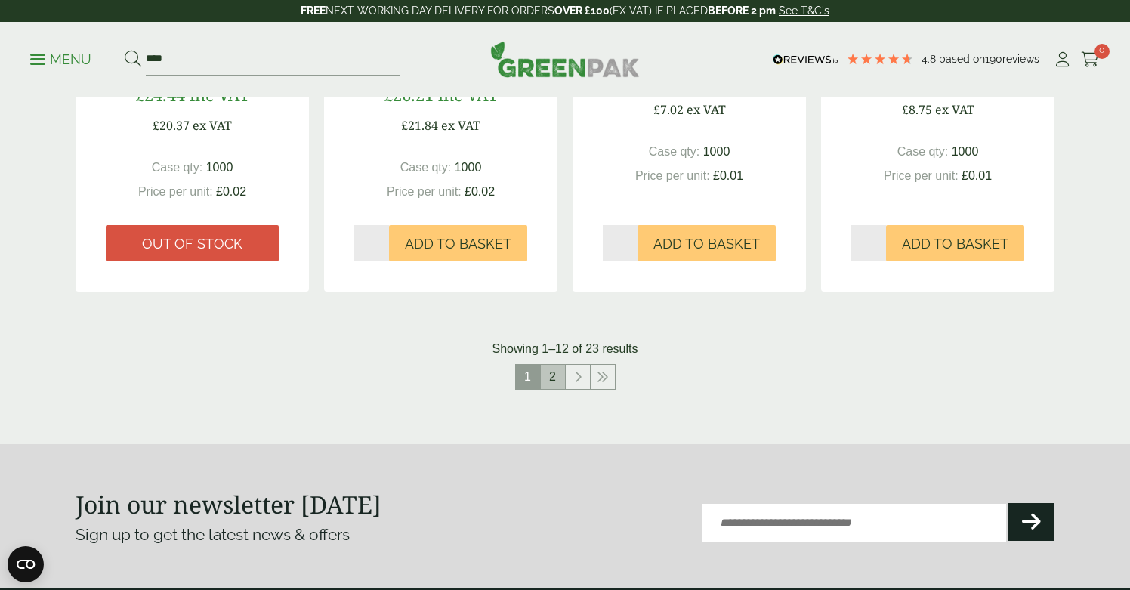
click at [547, 367] on link "2" at bounding box center [553, 377] width 24 height 24
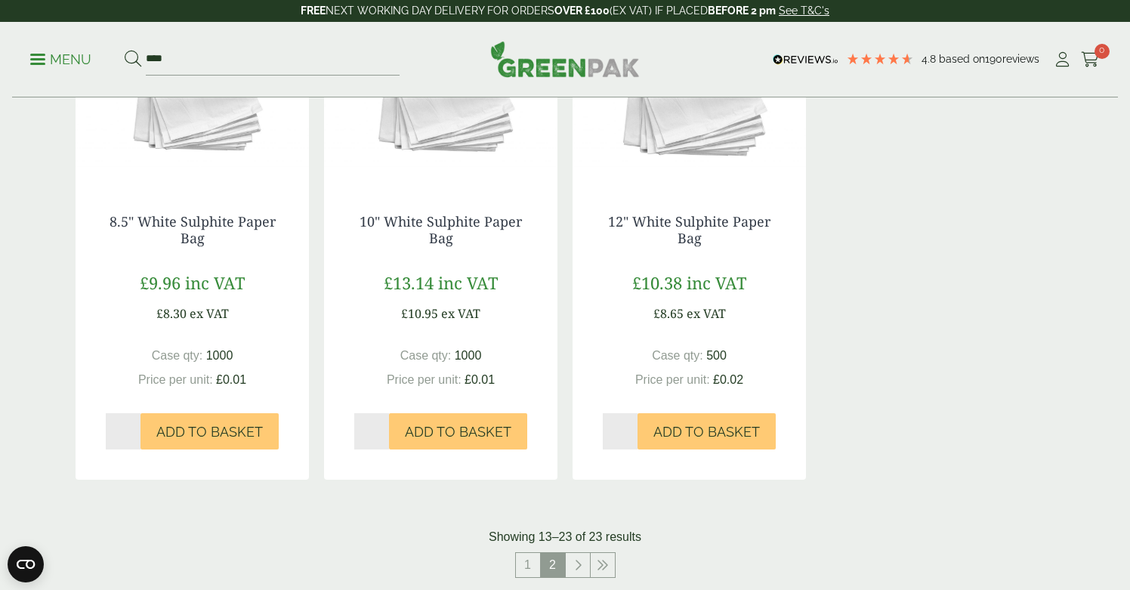
scroll to position [1534, 0]
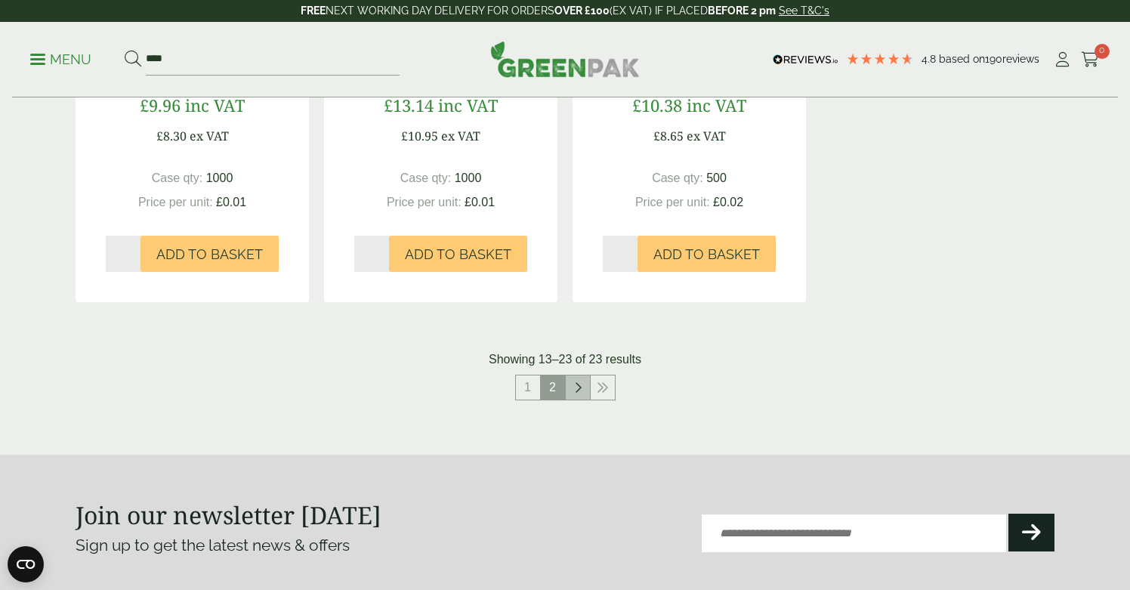
click at [586, 392] on link at bounding box center [578, 387] width 24 height 24
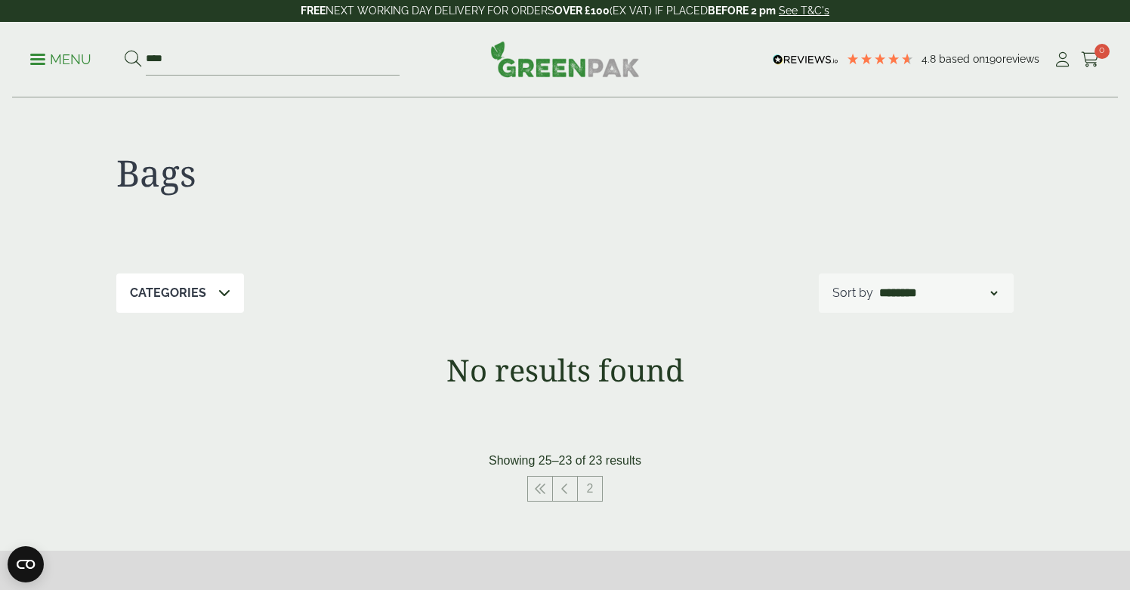
click at [27, 53] on div "Menu **** 4.8 Based on 190 reviews Cart" at bounding box center [564, 60] width 1105 height 76
click at [39, 57] on p "Menu" at bounding box center [60, 60] width 61 height 18
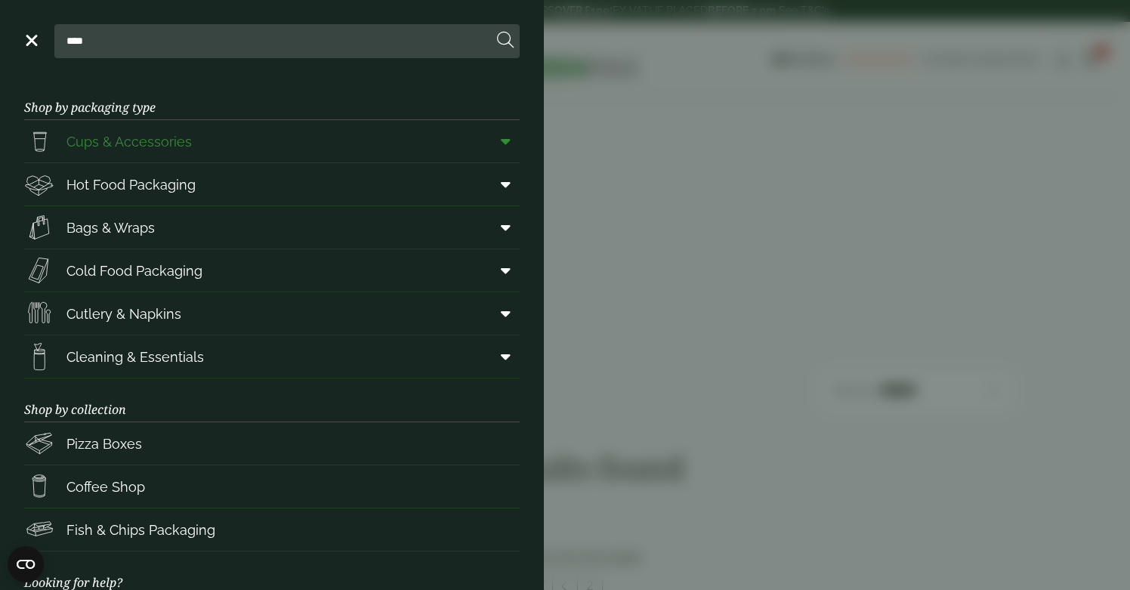
click at [180, 135] on span "Cups & Accessories" at bounding box center [128, 141] width 125 height 20
